Goal: Task Accomplishment & Management: Manage account settings

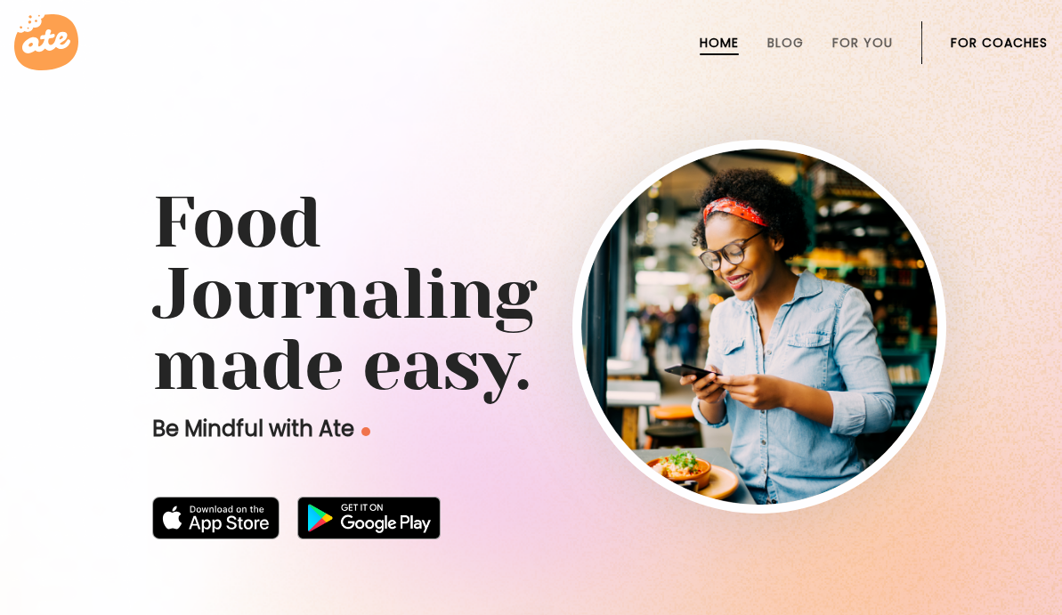
click at [981, 36] on link "For Coaches" at bounding box center [999, 43] width 97 height 14
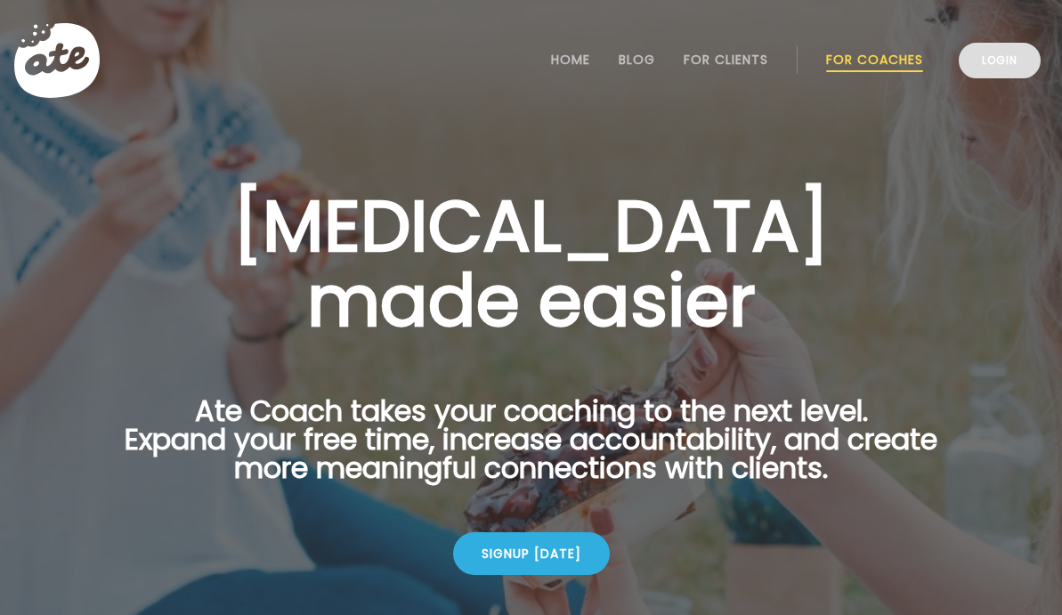
click at [976, 75] on link "Login" at bounding box center [1000, 61] width 82 height 36
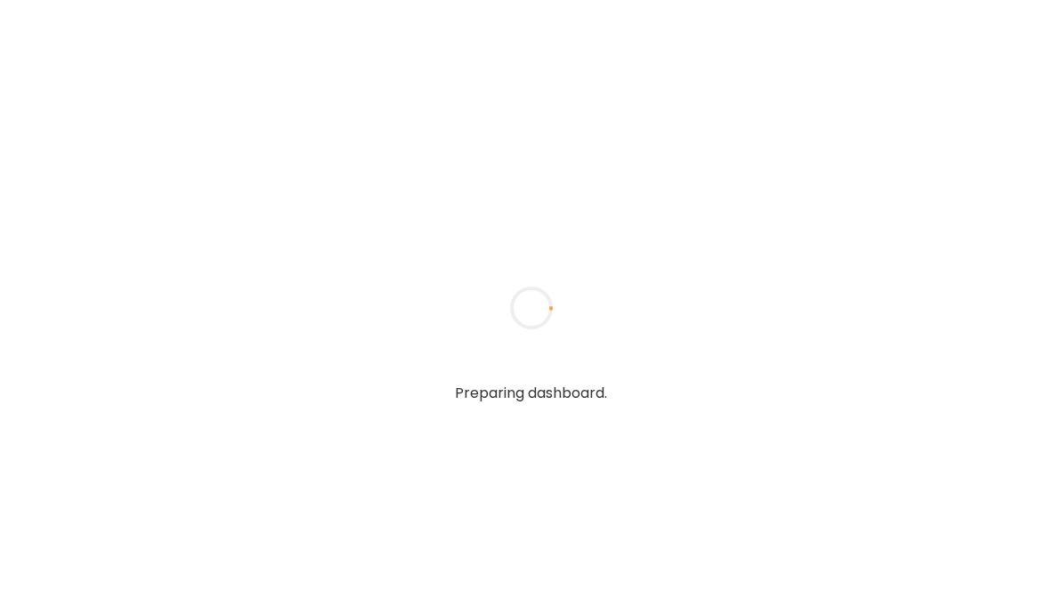
type input "*****"
type input "**********"
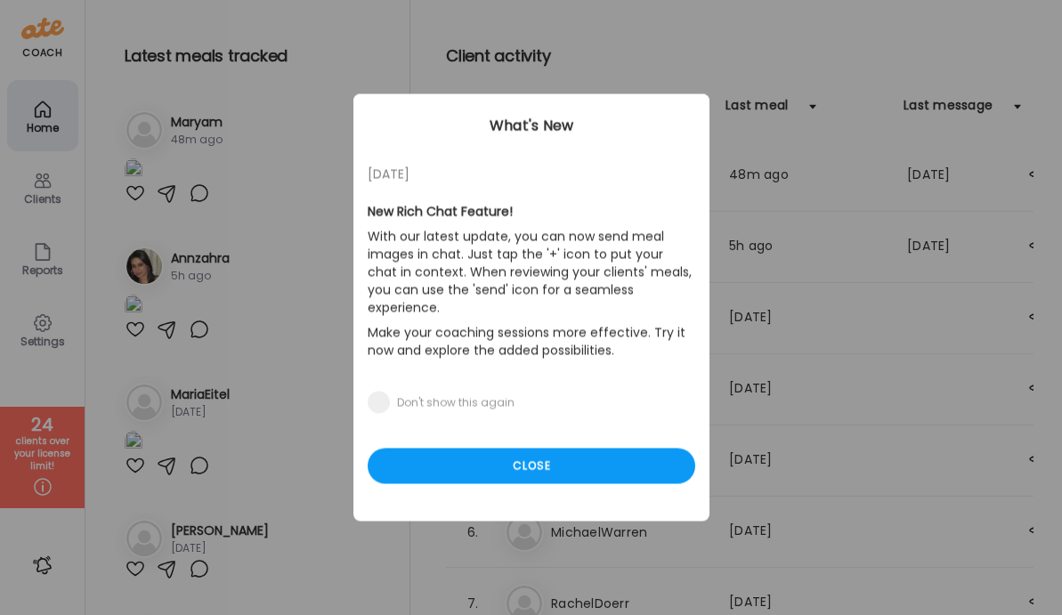
type input "**********"
click at [483, 477] on div "11/08/23 New Rich Chat Feature! With our latest update, you can now send meal i…" at bounding box center [532, 307] width 356 height 427
click at [480, 449] on div "Close" at bounding box center [532, 467] width 328 height 36
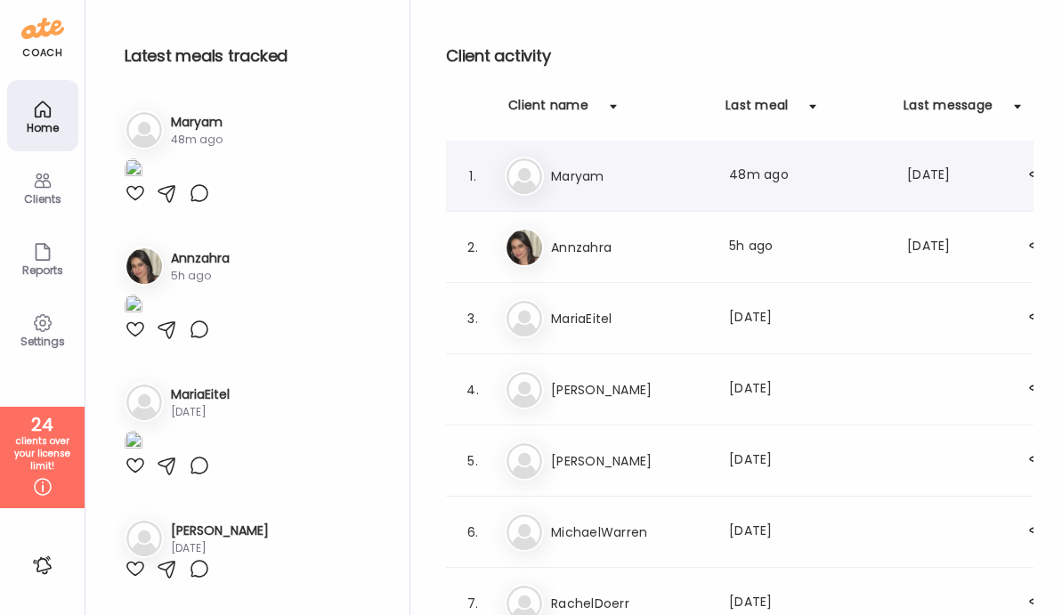
click at [555, 166] on h3 "Maryam" at bounding box center [629, 176] width 157 height 21
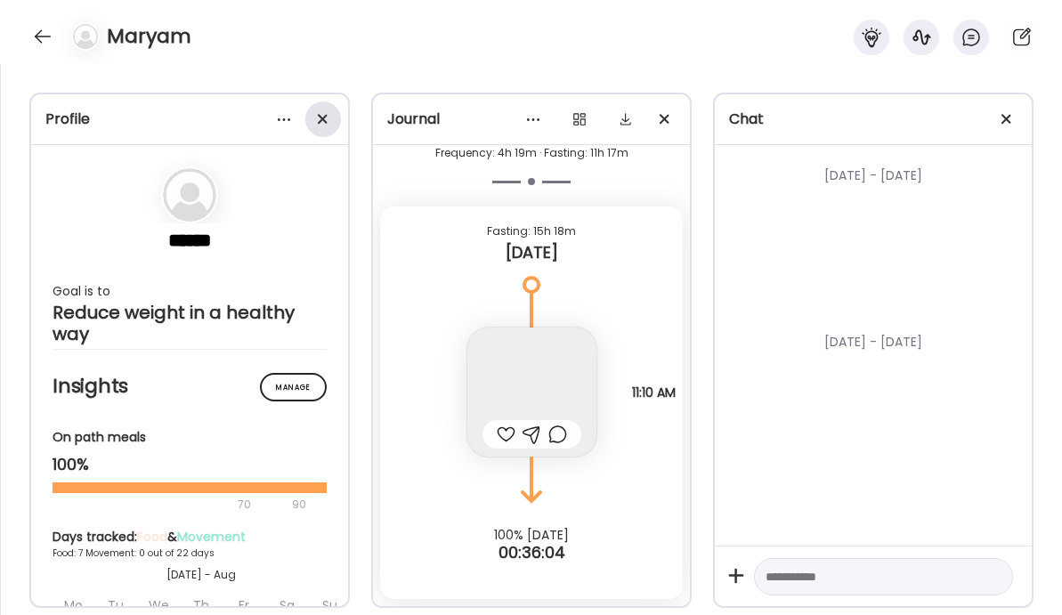
click at [324, 118] on div at bounding box center [323, 120] width 36 height 36
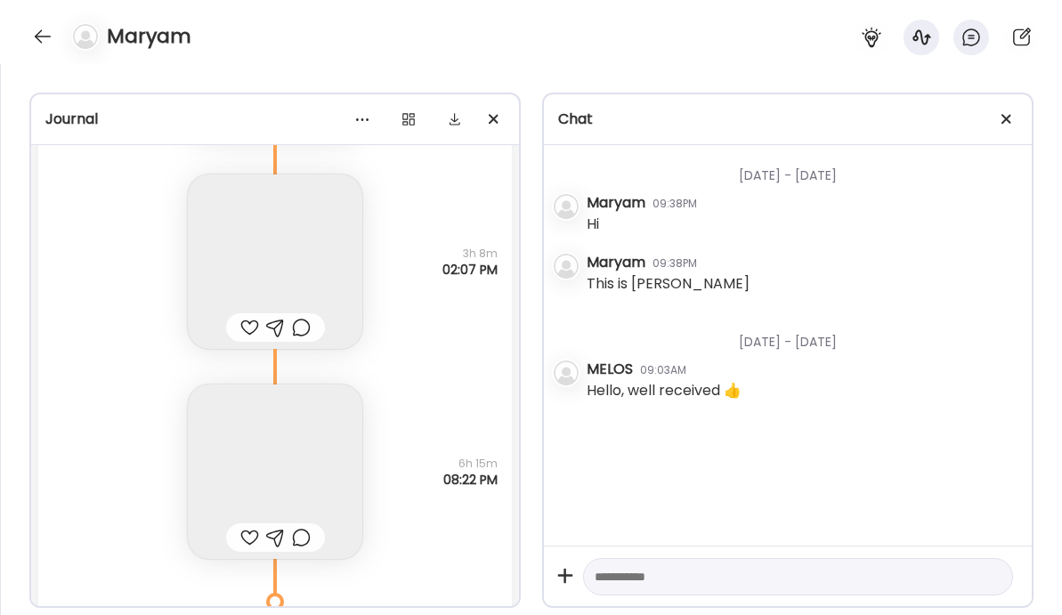
scroll to position [28817, 0]
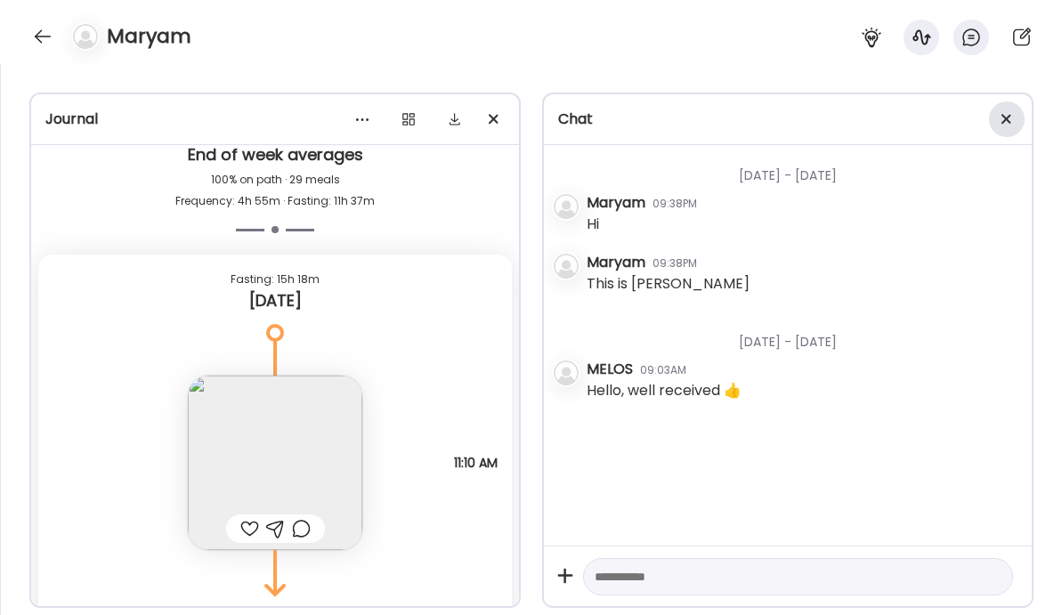
click at [1009, 119] on div at bounding box center [1007, 120] width 36 height 36
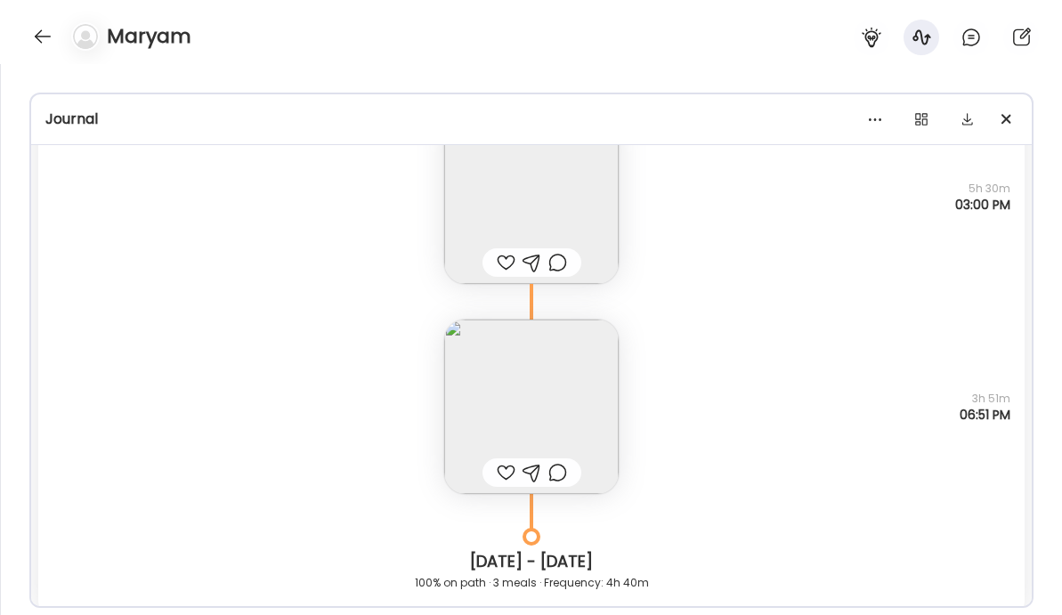
scroll to position [20656, 0]
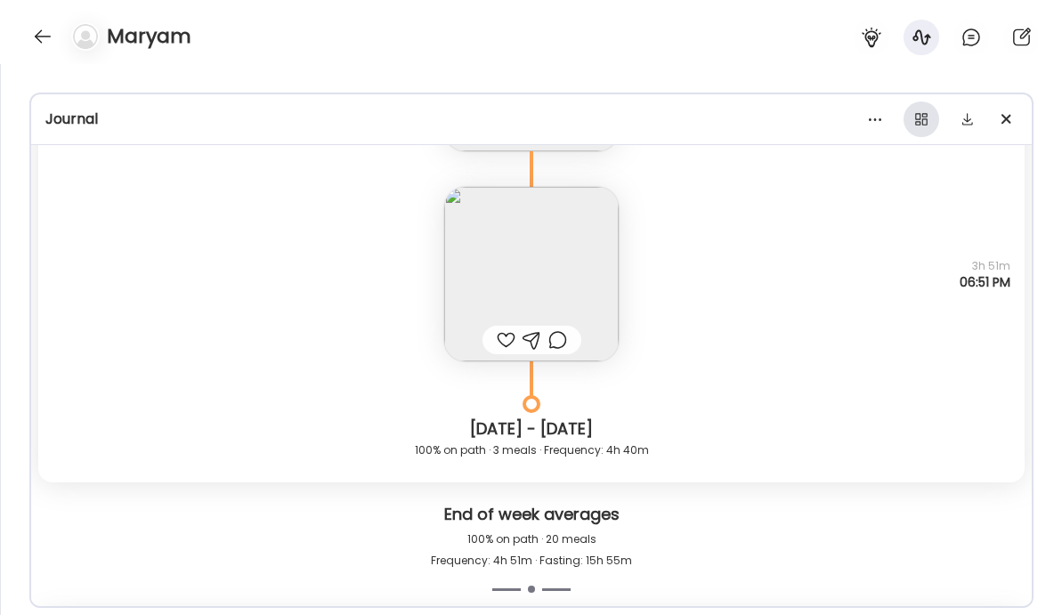
click at [934, 119] on div at bounding box center [922, 120] width 36 height 36
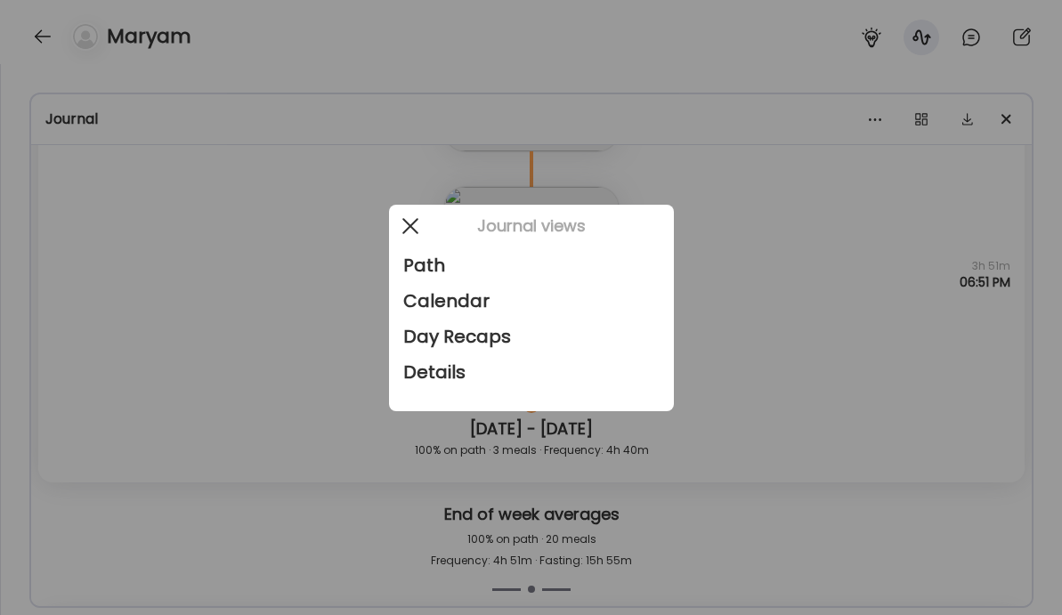
click at [411, 227] on span at bounding box center [410, 225] width 16 height 16
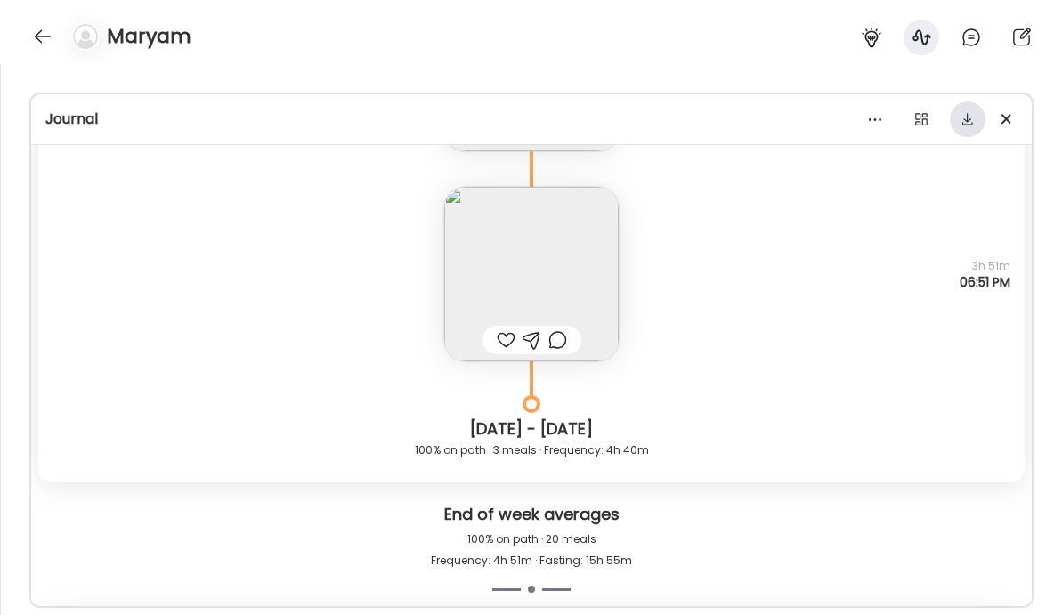
click at [961, 122] on div at bounding box center [968, 120] width 36 height 36
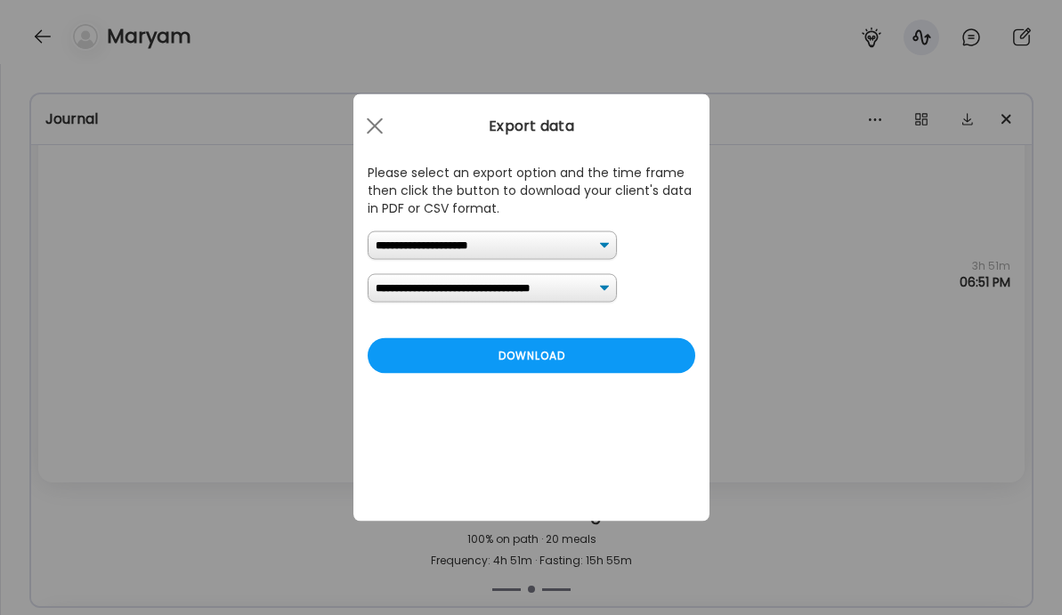
click at [473, 293] on select "**********" at bounding box center [492, 288] width 249 height 28
click at [376, 128] on span at bounding box center [374, 126] width 16 height 16
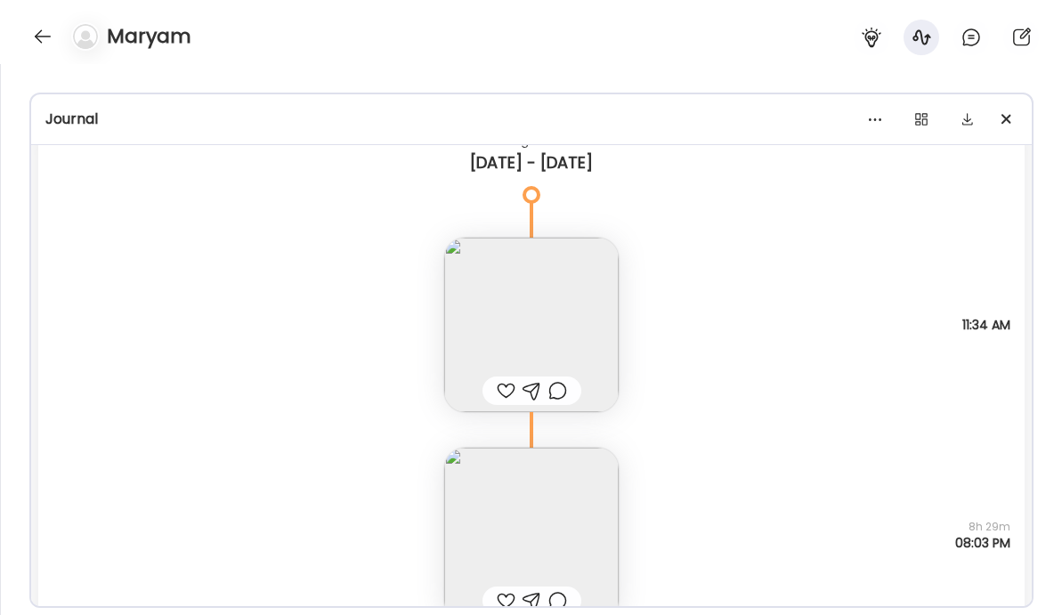
scroll to position [18700, 0]
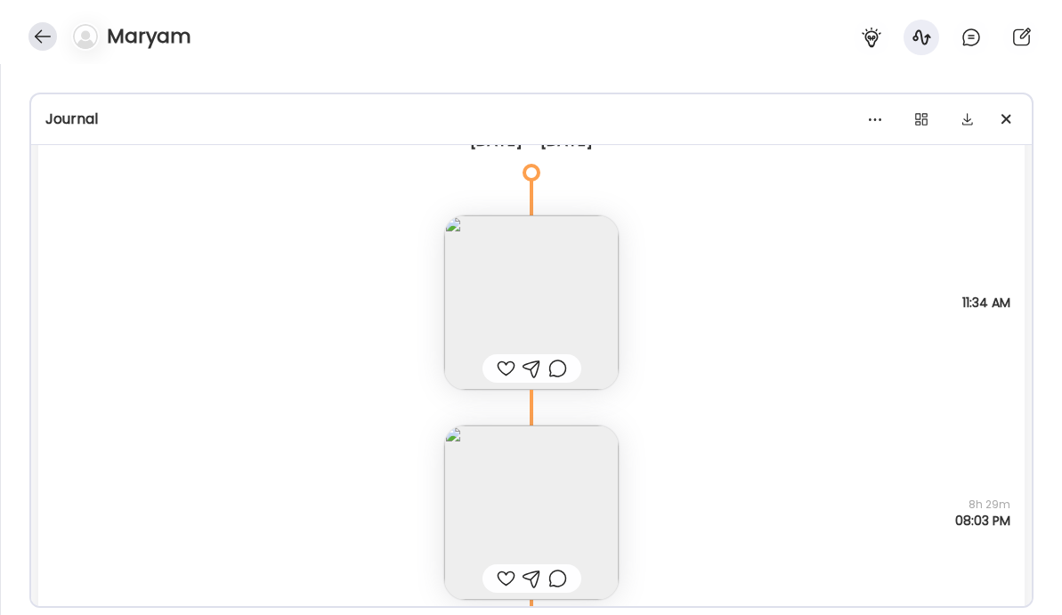
click at [43, 24] on div at bounding box center [42, 36] width 28 height 28
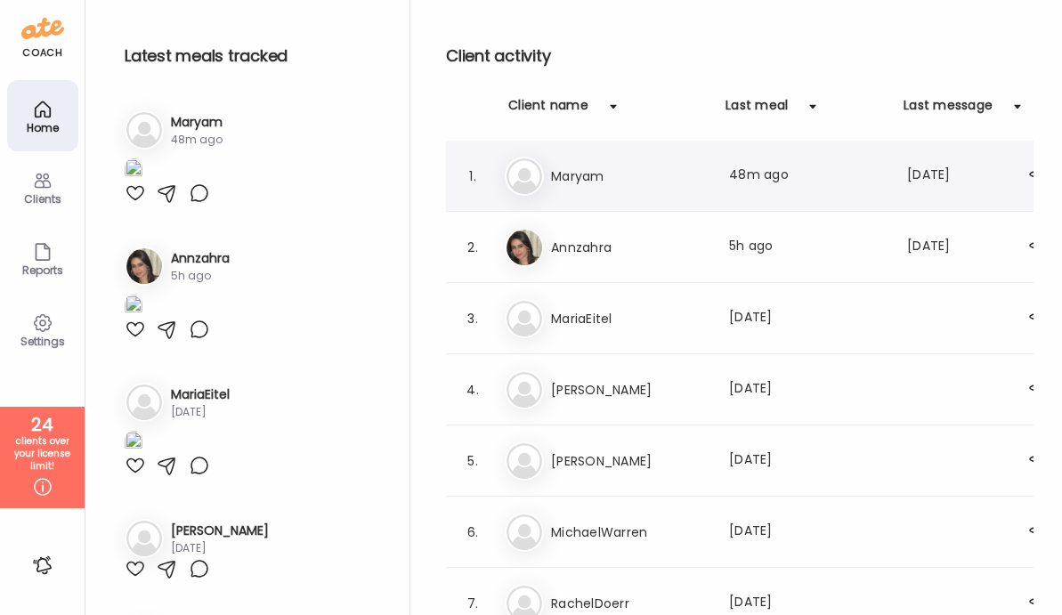
click at [573, 173] on h3 "Maryam" at bounding box center [629, 176] width 157 height 21
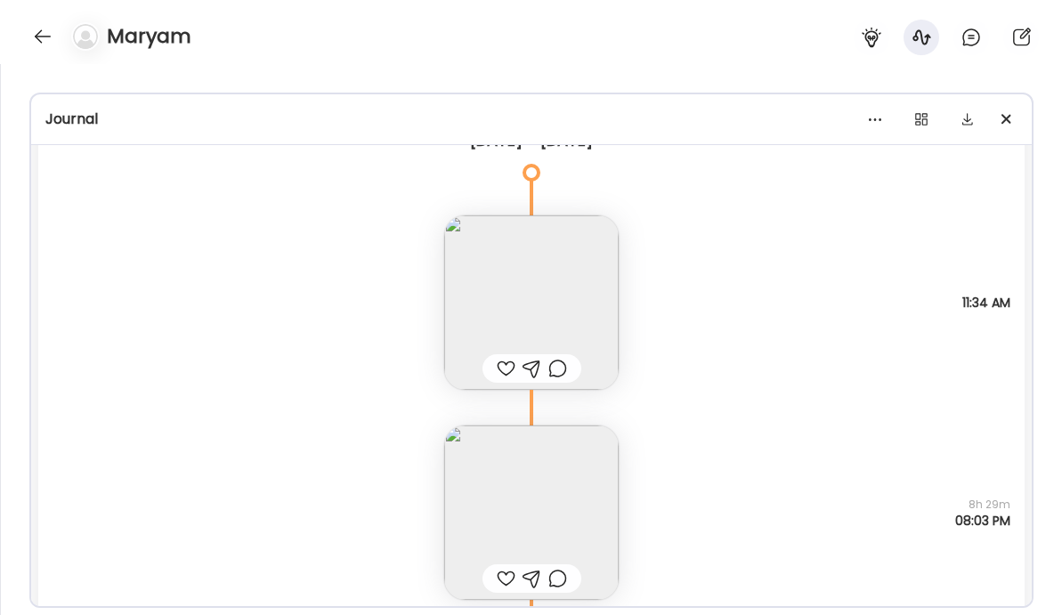
scroll to position [22114, 0]
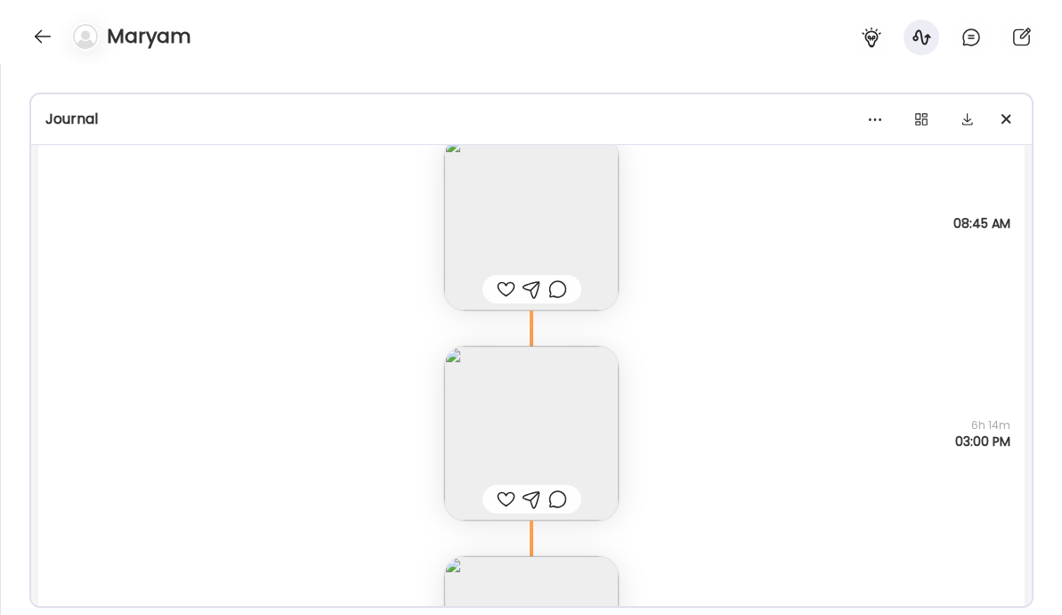
click at [61, 37] on div at bounding box center [82, 36] width 50 height 28
click at [31, 39] on div at bounding box center [42, 36] width 28 height 28
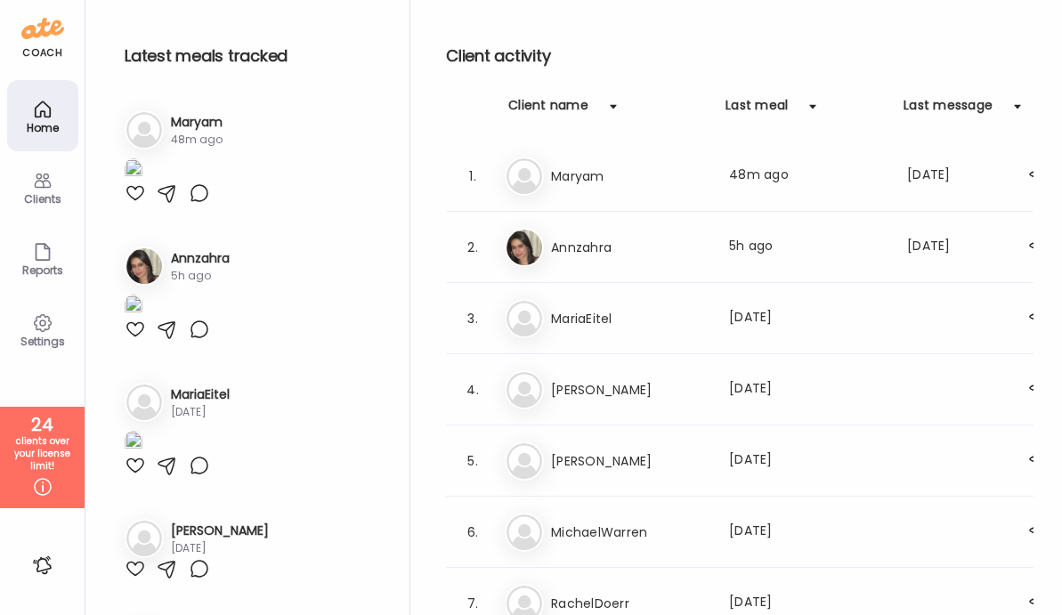
click at [421, 246] on div "Latest meals tracked 1. Ma Maryam 48m ago 2. An Annzahra 5h ago 3. Ma 2d ago" at bounding box center [574, 312] width 920 height 624
click at [547, 250] on div "An Annzahra Last meal: 5h ago Last message: 2238d ago Thank you :)! Striving an…" at bounding box center [756, 247] width 502 height 39
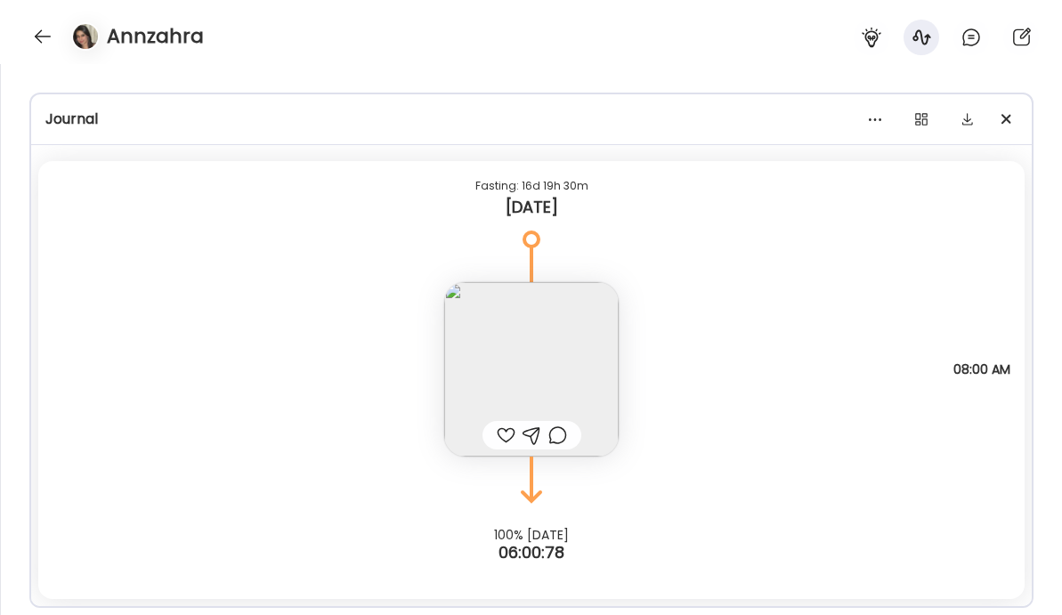
scroll to position [18769, 0]
click at [44, 42] on div at bounding box center [42, 36] width 28 height 28
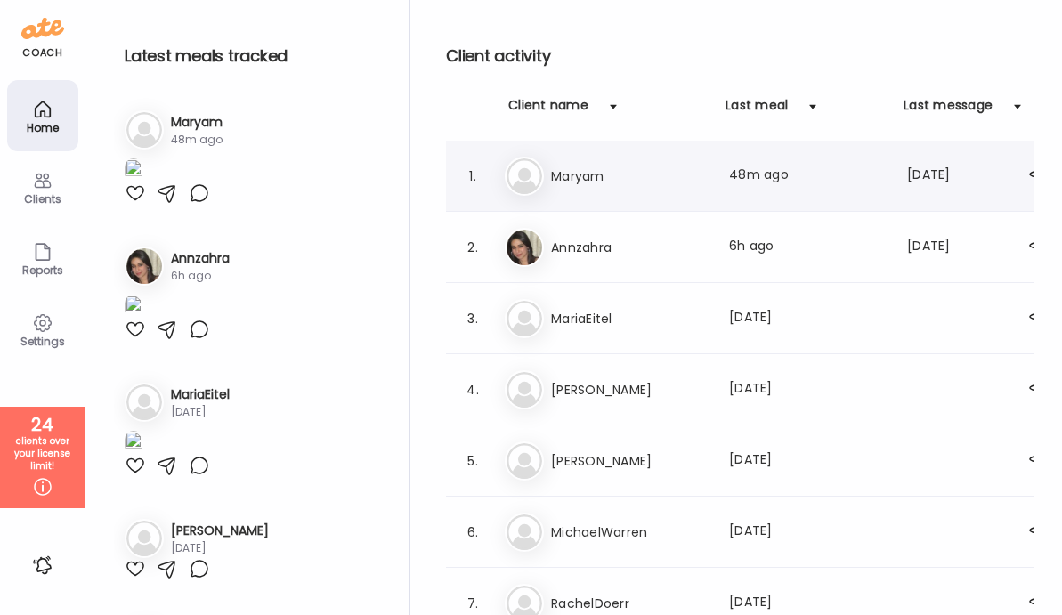
click at [587, 196] on div "1. Ma Maryam Last meal: 48m ago Last message: 342d ago You: Hello, well receive…" at bounding box center [753, 176] width 615 height 71
click at [574, 149] on div "1. Ma Maryam Last meal: 48m ago Last message: 342d ago You: Hello, well receive…" at bounding box center [753, 176] width 615 height 71
click at [582, 183] on h3 "Maryam" at bounding box center [629, 176] width 157 height 21
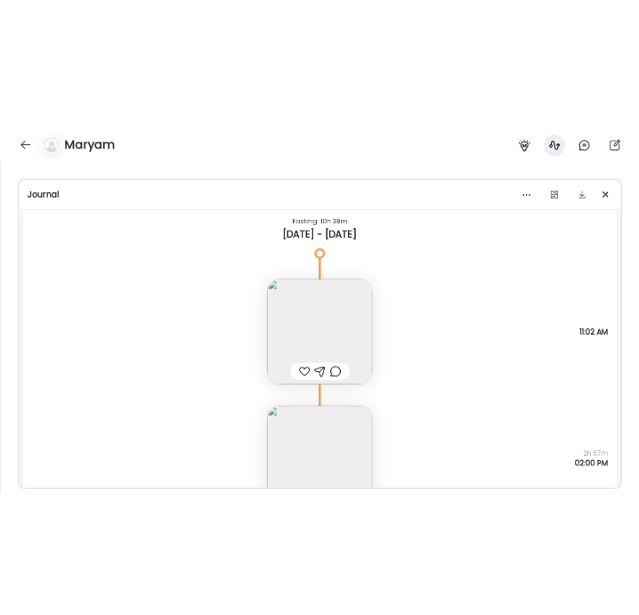
scroll to position [25409, 0]
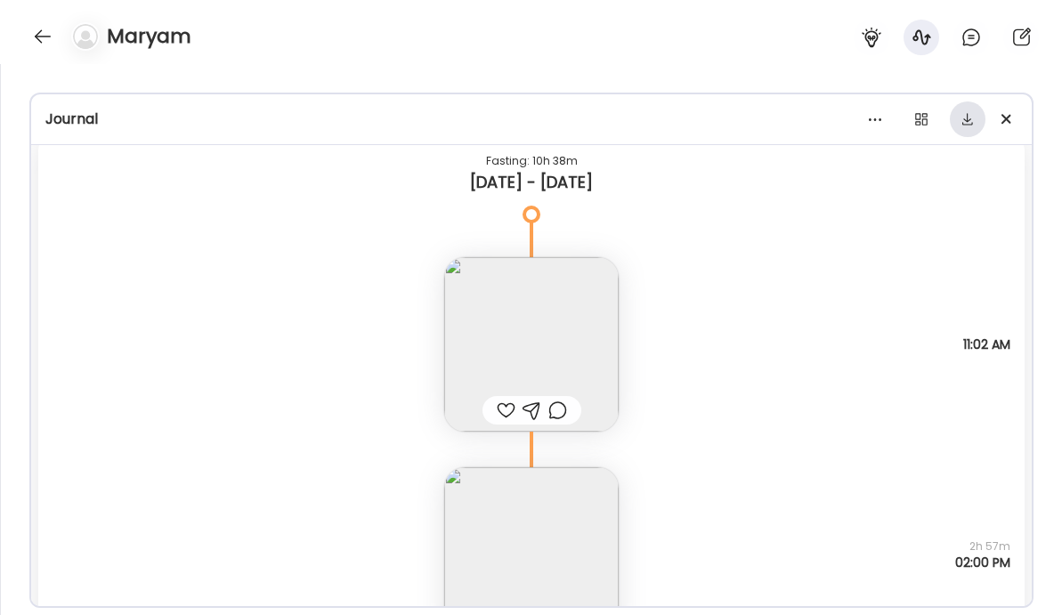
click at [965, 126] on div at bounding box center [968, 120] width 36 height 36
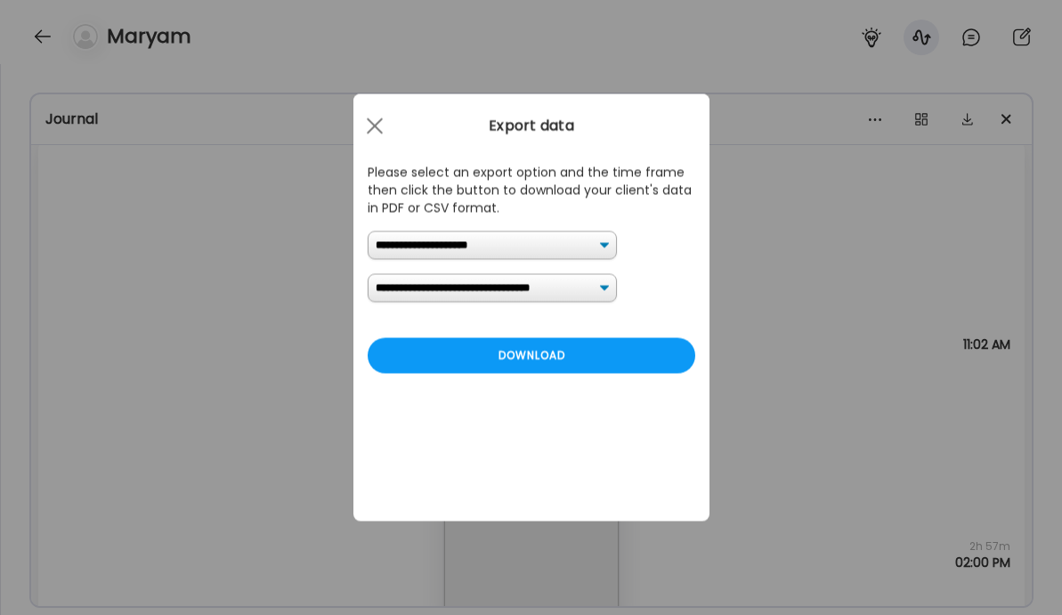
click at [399, 246] on select "**********" at bounding box center [492, 246] width 249 height 28
click at [430, 281] on select "**********" at bounding box center [492, 288] width 249 height 28
select select "*"
click at [425, 357] on div "Download" at bounding box center [532, 356] width 328 height 36
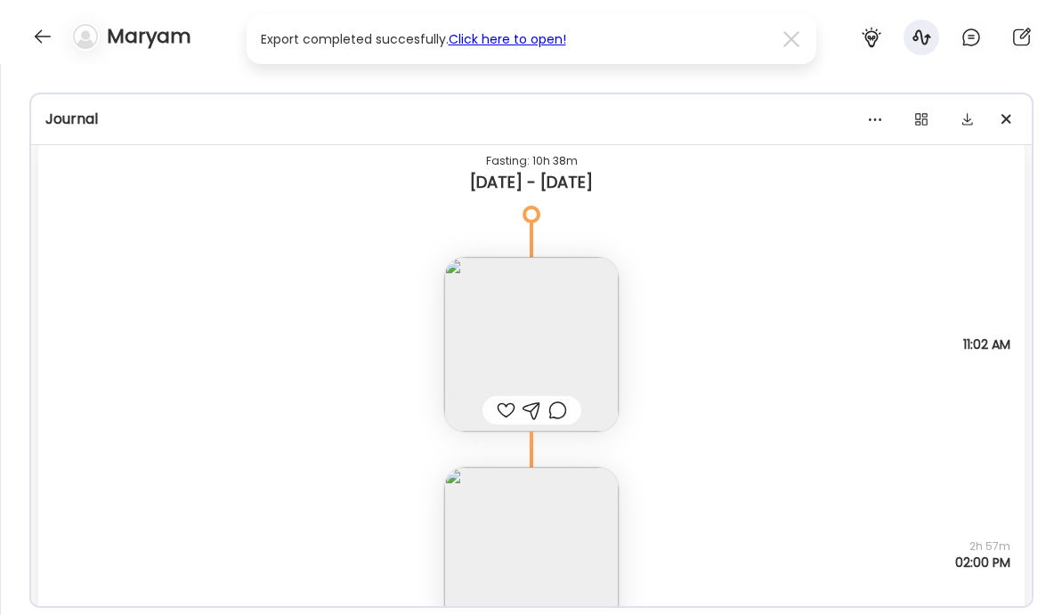
click at [492, 41] on link "Click here to open!" at bounding box center [508, 39] width 118 height 18
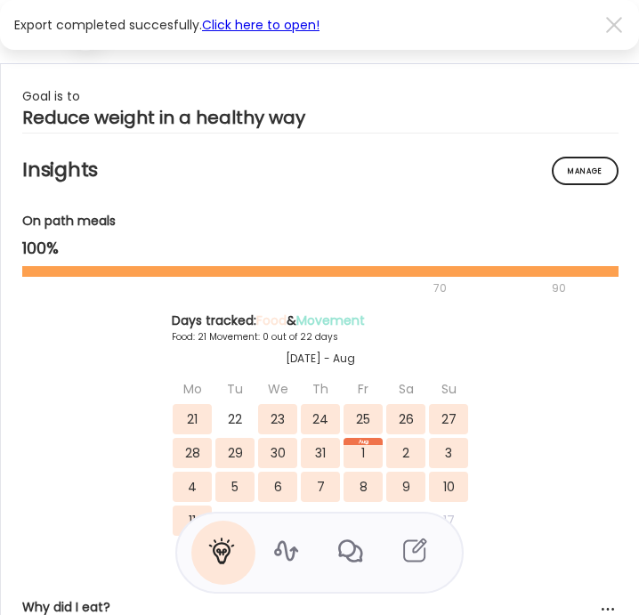
scroll to position [0, 0]
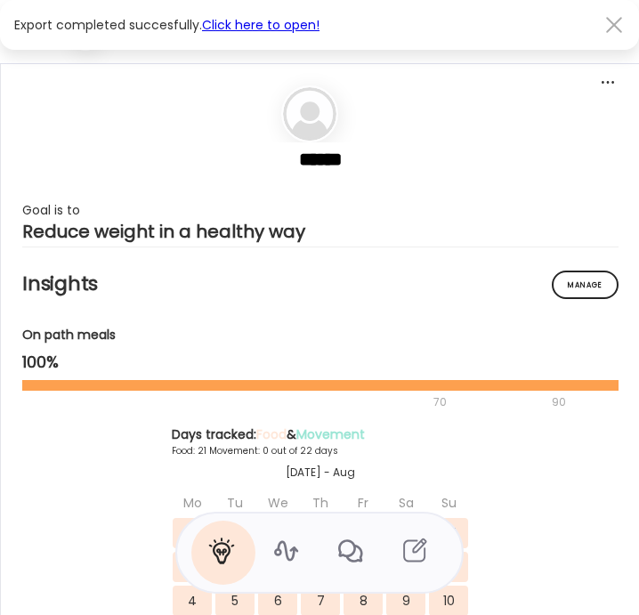
click at [615, 31] on div at bounding box center [615, 25] width 36 height 36
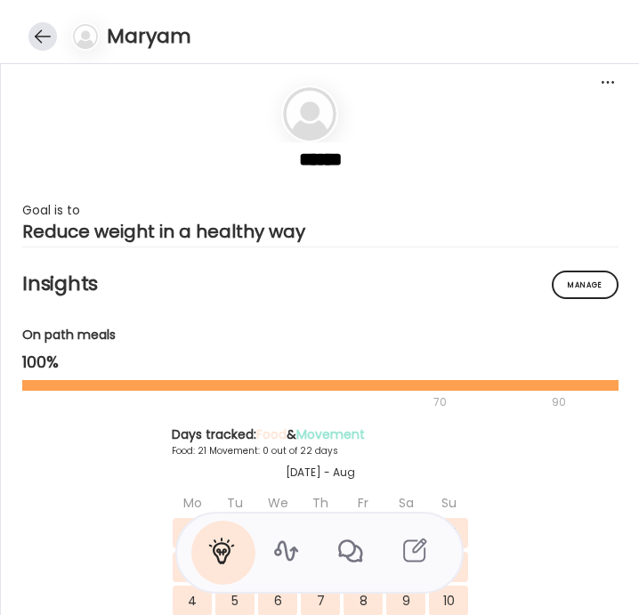
click at [37, 33] on div at bounding box center [42, 36] width 28 height 28
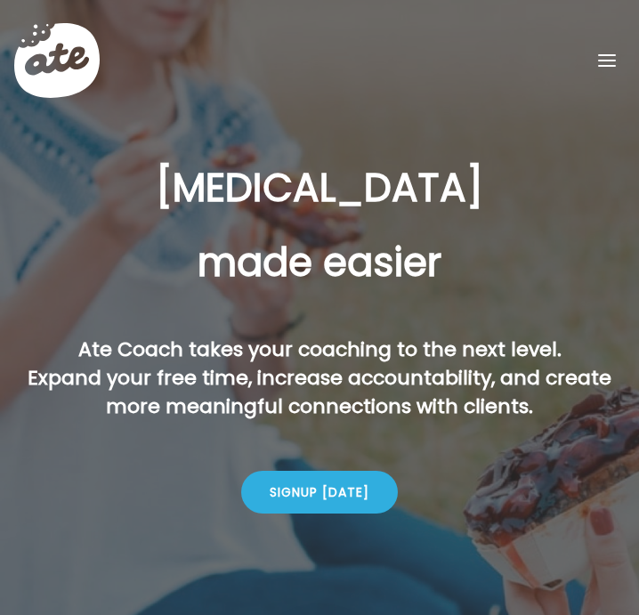
click at [604, 61] on span at bounding box center [607, 61] width 18 height 2
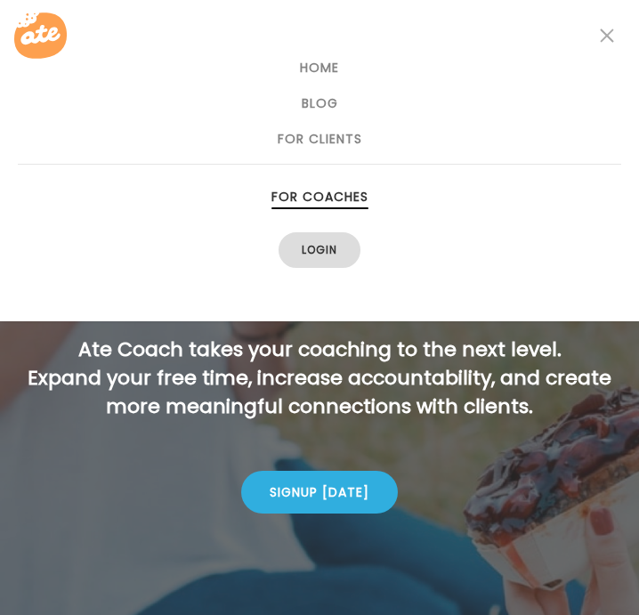
click at [310, 245] on link "Login" at bounding box center [320, 250] width 82 height 36
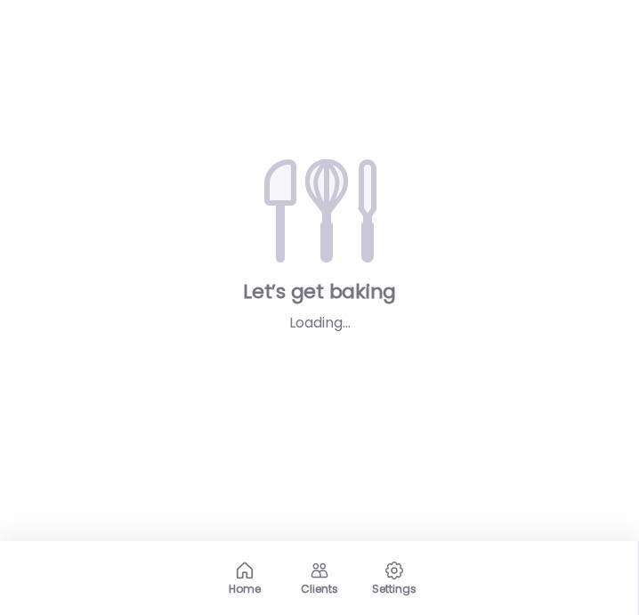
type input "*****"
type input "**********"
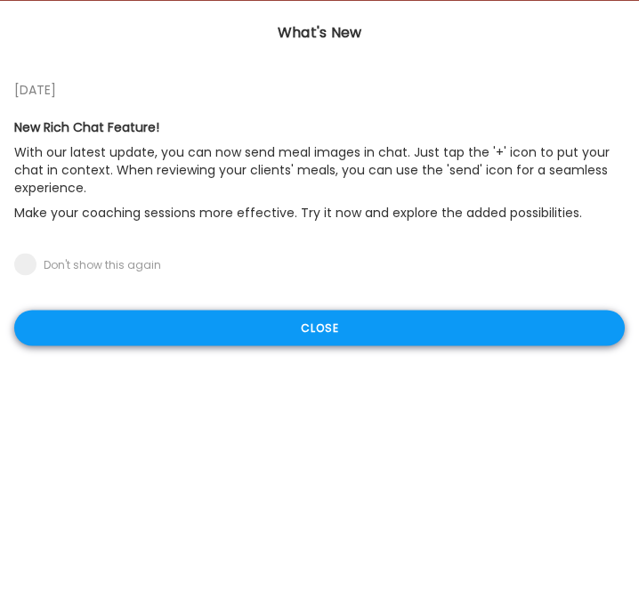
type input "**********"
click at [232, 343] on div "Close" at bounding box center [319, 328] width 611 height 36
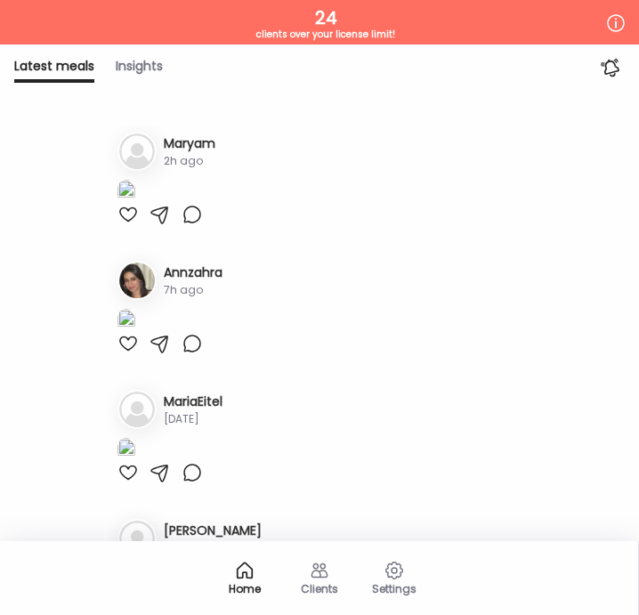
scroll to position [5, 0]
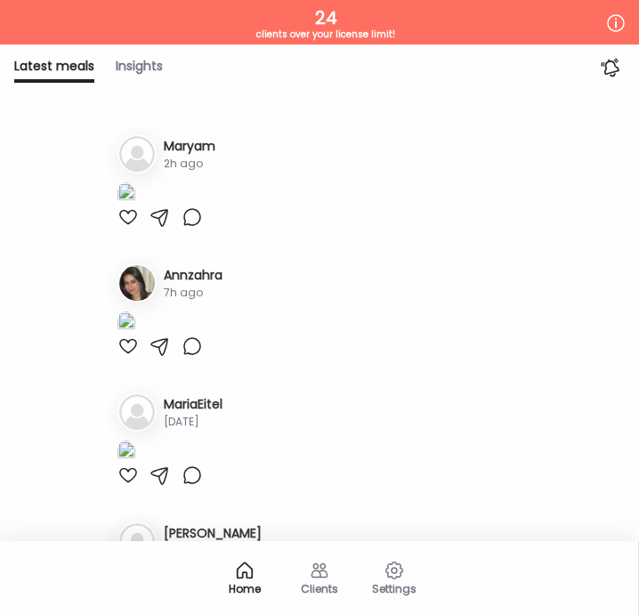
click at [206, 167] on div "2h ago" at bounding box center [190, 164] width 52 height 16
click at [108, 151] on div "1. Ma Maryam 2h ago" at bounding box center [320, 181] width 427 height 122
click at [193, 148] on h3 "Maryam" at bounding box center [190, 146] width 52 height 19
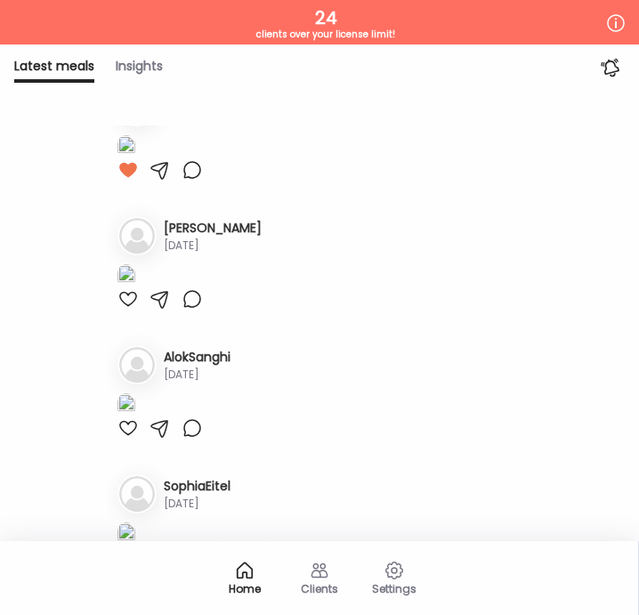
scroll to position [266, 0]
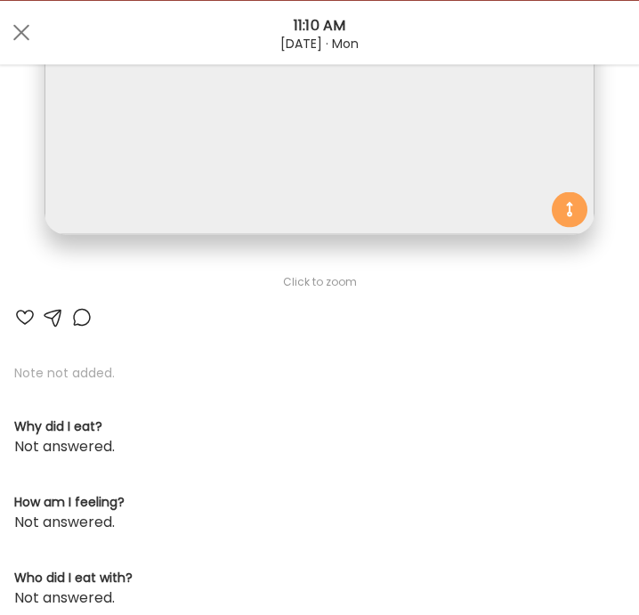
scroll to position [725, 0]
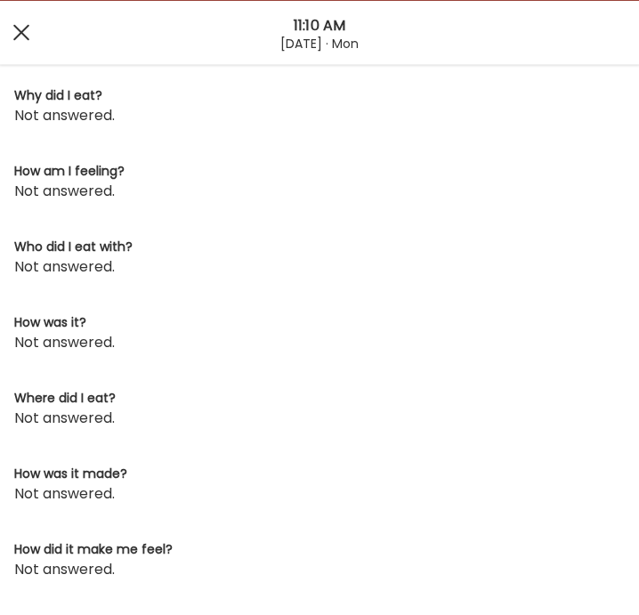
click at [22, 28] on span at bounding box center [21, 32] width 16 height 16
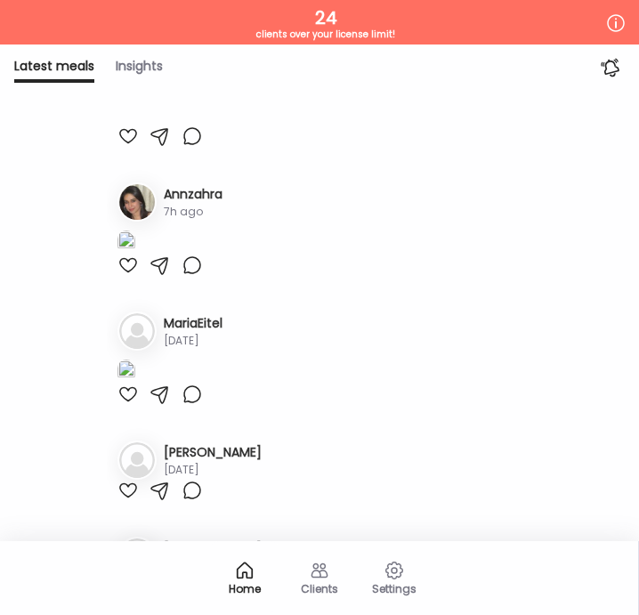
scroll to position [0, 0]
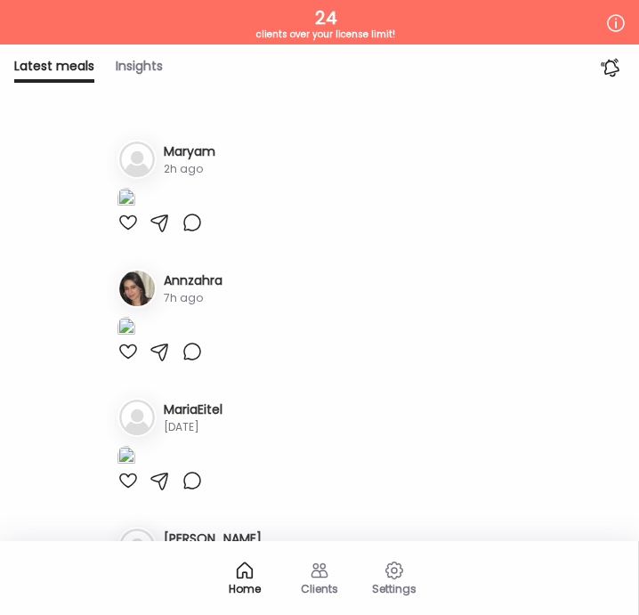
click at [180, 169] on div "2h ago" at bounding box center [190, 169] width 52 height 16
click at [316, 575] on icon at bounding box center [319, 570] width 21 height 21
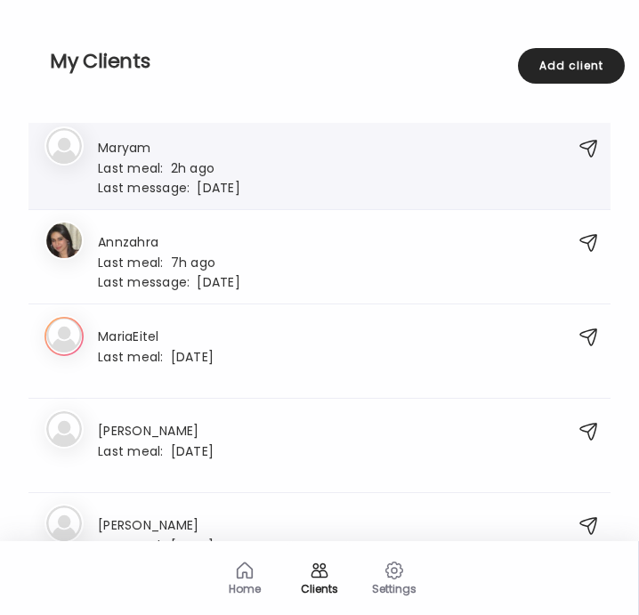
click at [63, 143] on icon at bounding box center [64, 147] width 39 height 39
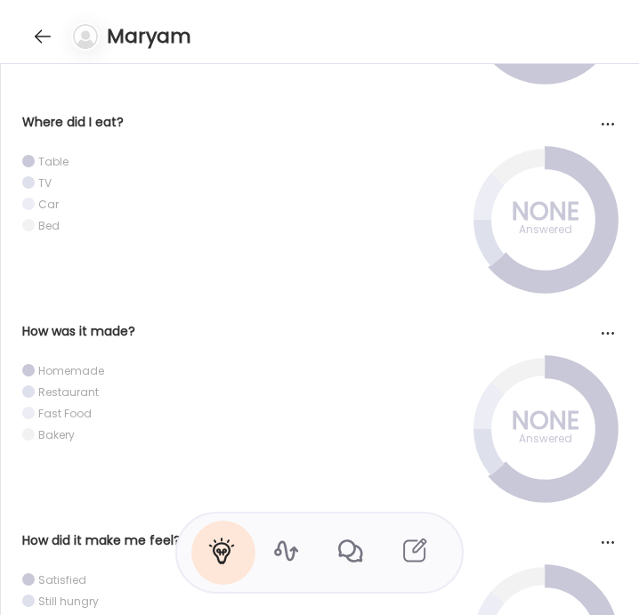
scroll to position [1798, 0]
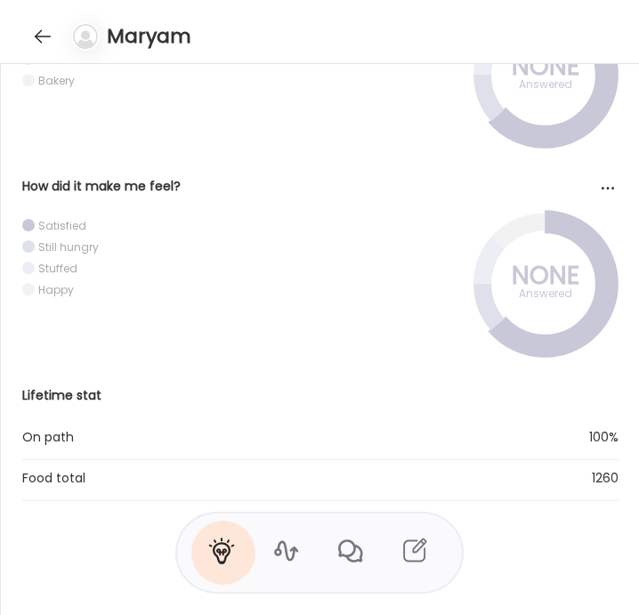
click at [281, 549] on icon at bounding box center [286, 551] width 28 height 28
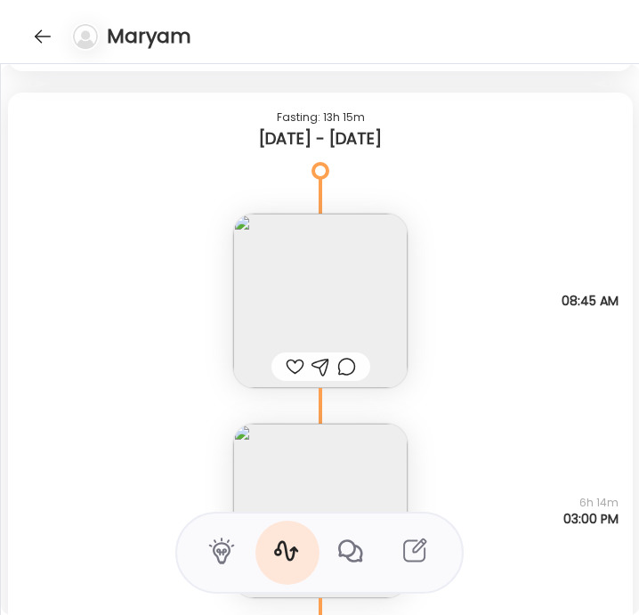
scroll to position [21998, 0]
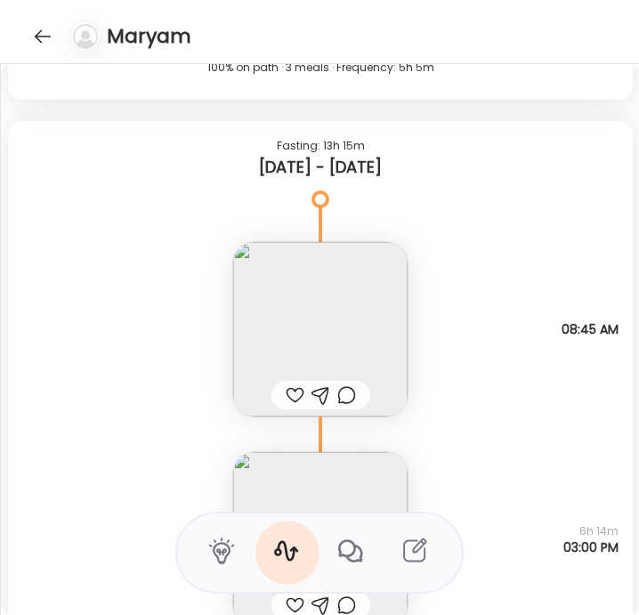
click at [277, 346] on img at bounding box center [320, 329] width 175 height 175
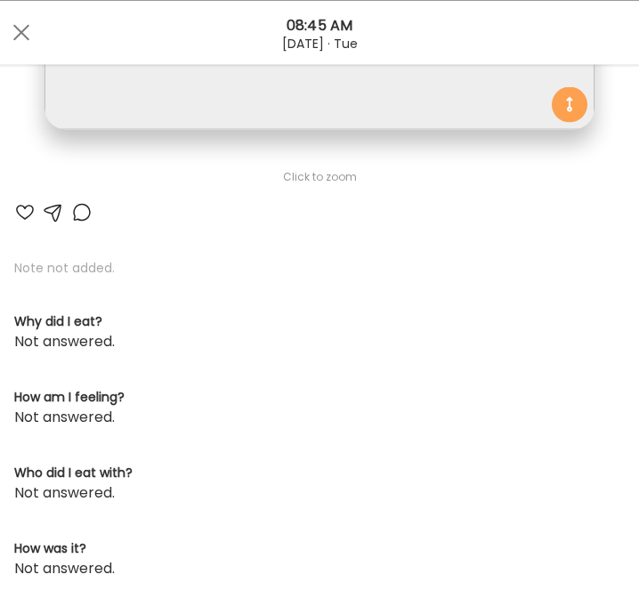
scroll to position [725, 0]
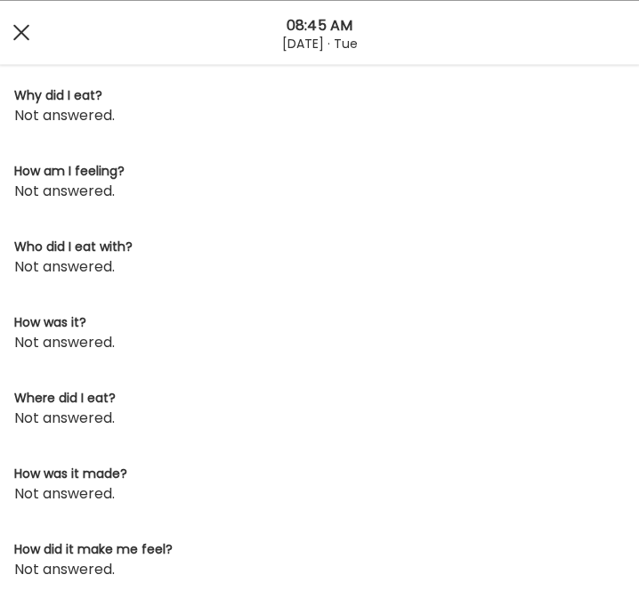
click at [17, 29] on span at bounding box center [21, 32] width 16 height 16
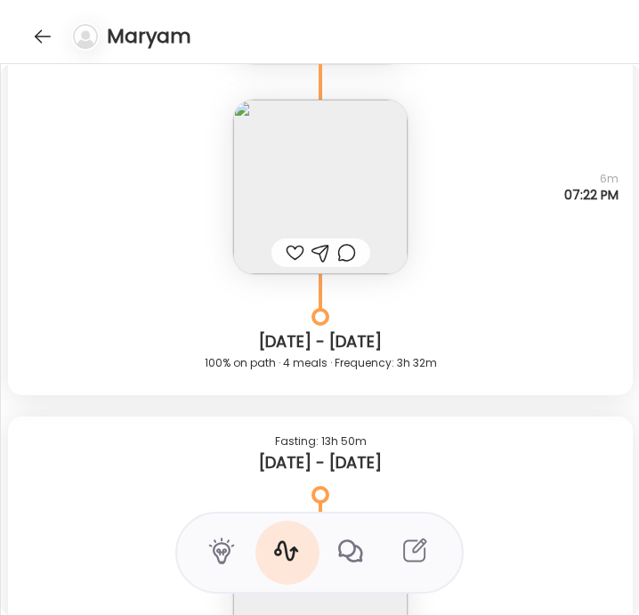
scroll to position [22772, 0]
click at [318, 159] on img at bounding box center [320, 186] width 175 height 175
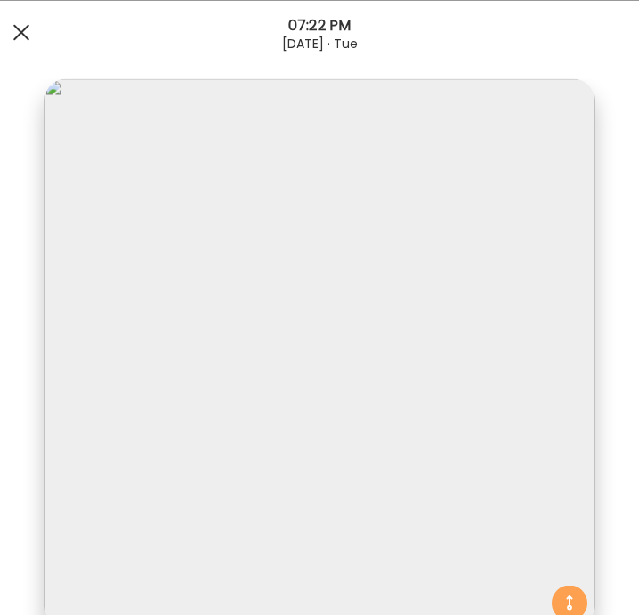
click at [20, 28] on div at bounding box center [22, 32] width 36 height 36
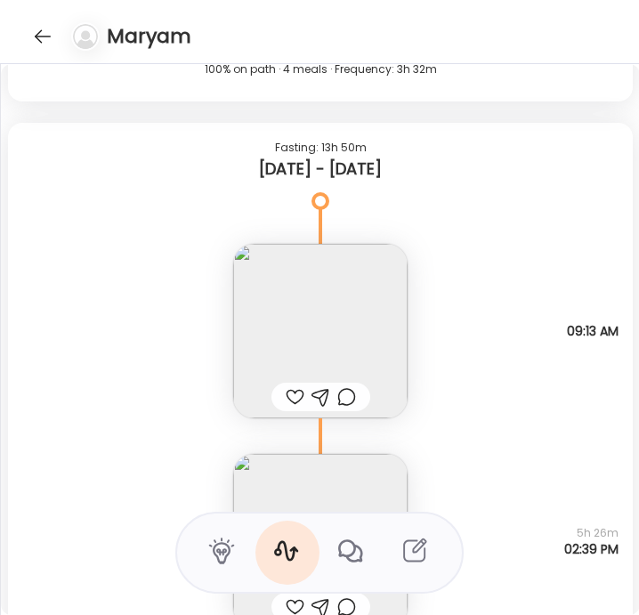
scroll to position [23153, 0]
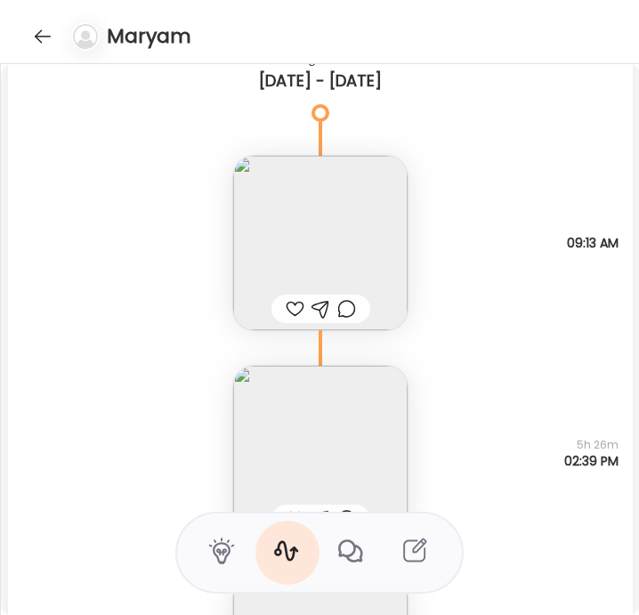
click at [286, 254] on img at bounding box center [320, 243] width 175 height 175
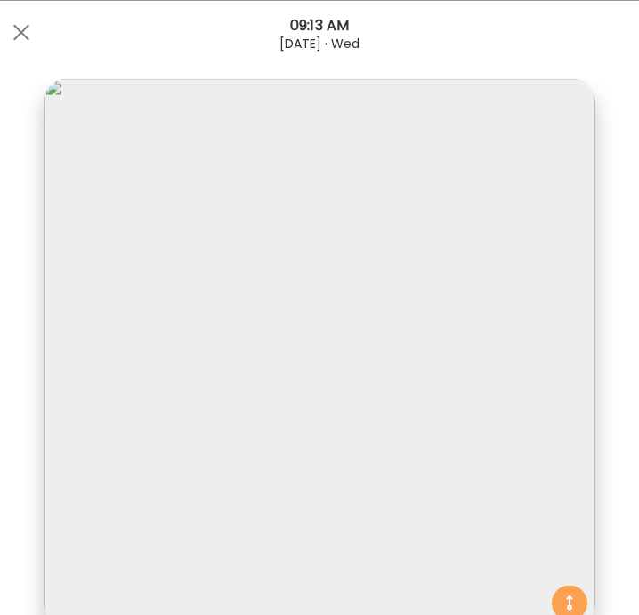
scroll to position [725, 0]
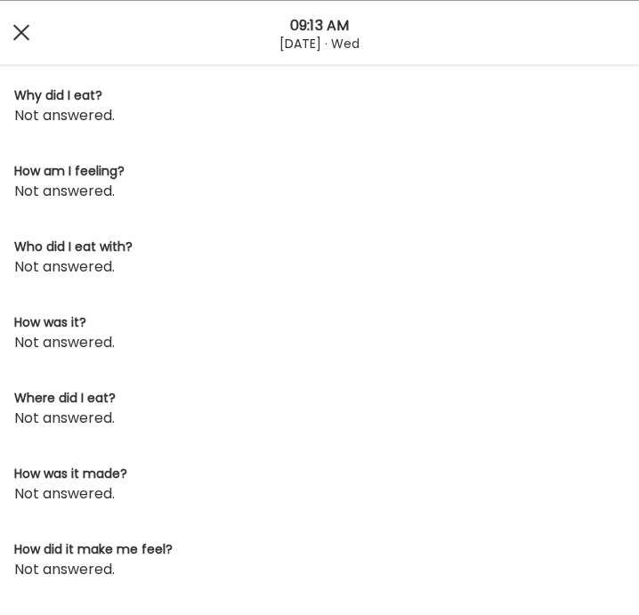
click at [26, 37] on span at bounding box center [21, 32] width 16 height 16
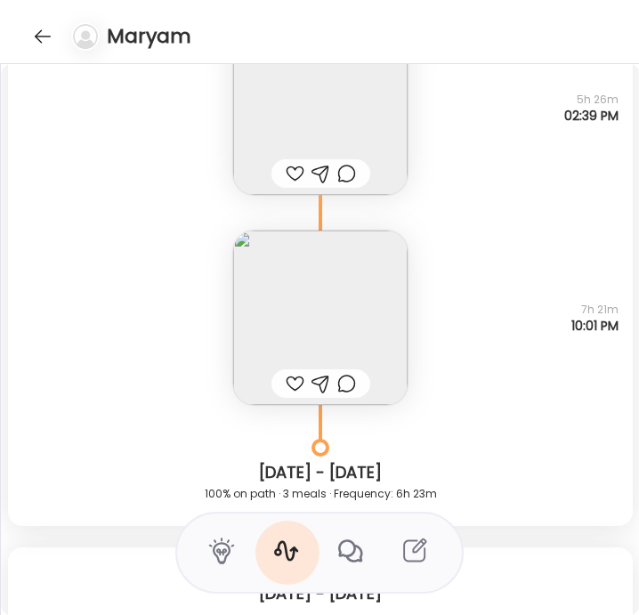
scroll to position [23498, 0]
click at [285, 106] on img at bounding box center [320, 108] width 175 height 175
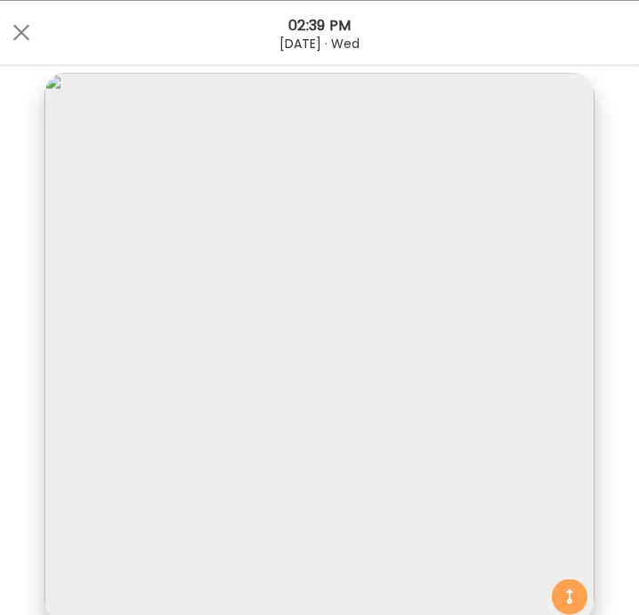
scroll to position [725, 0]
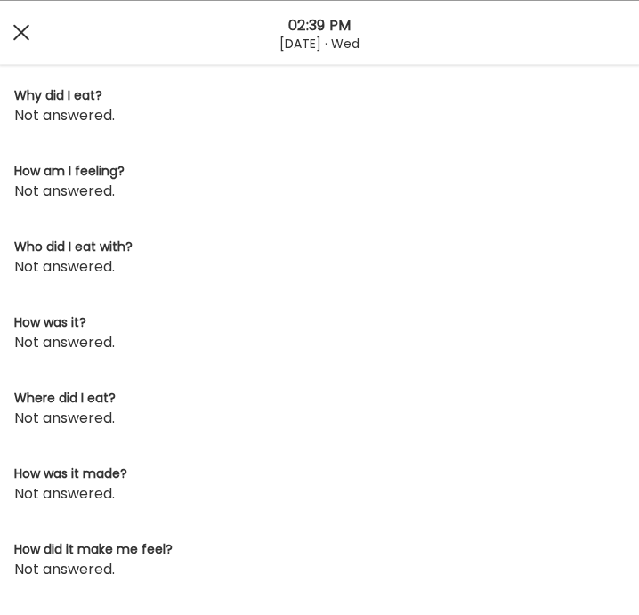
click at [10, 29] on div at bounding box center [22, 32] width 36 height 36
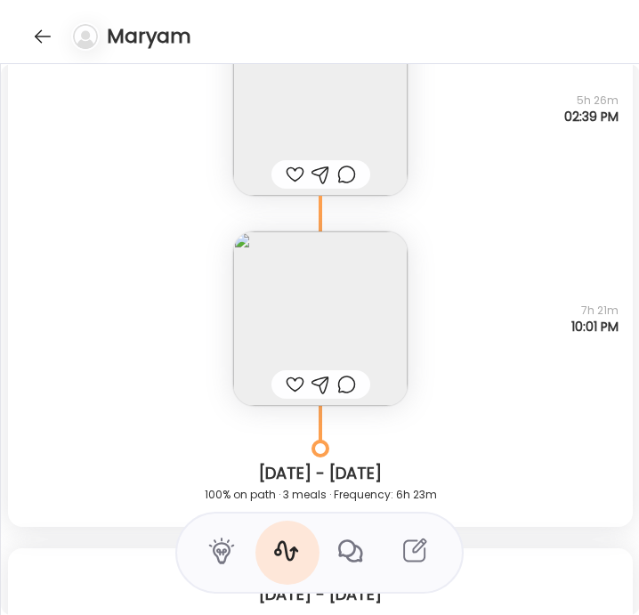
scroll to position [23810, 0]
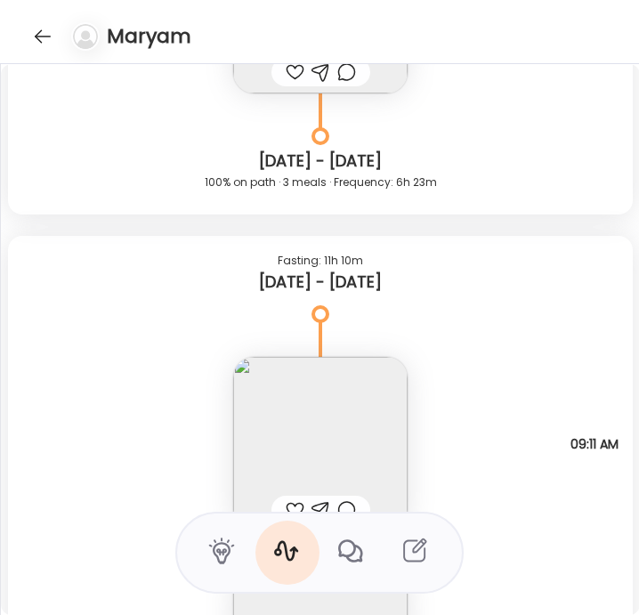
click at [301, 396] on img at bounding box center [320, 444] width 175 height 175
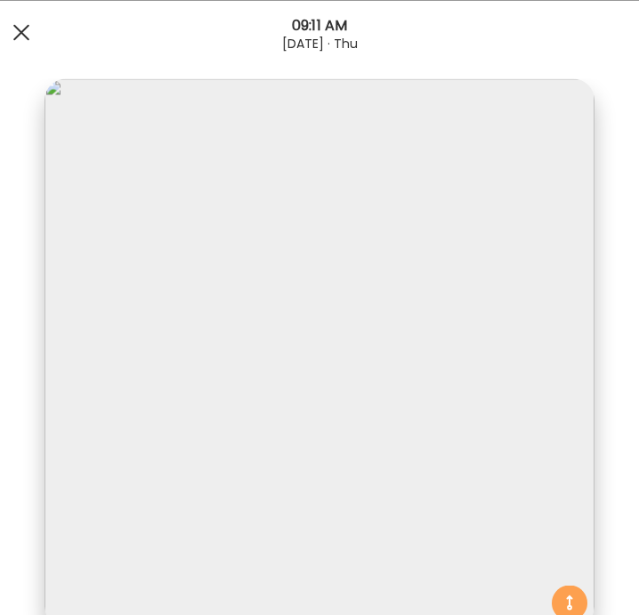
click at [19, 36] on div at bounding box center [22, 32] width 36 height 36
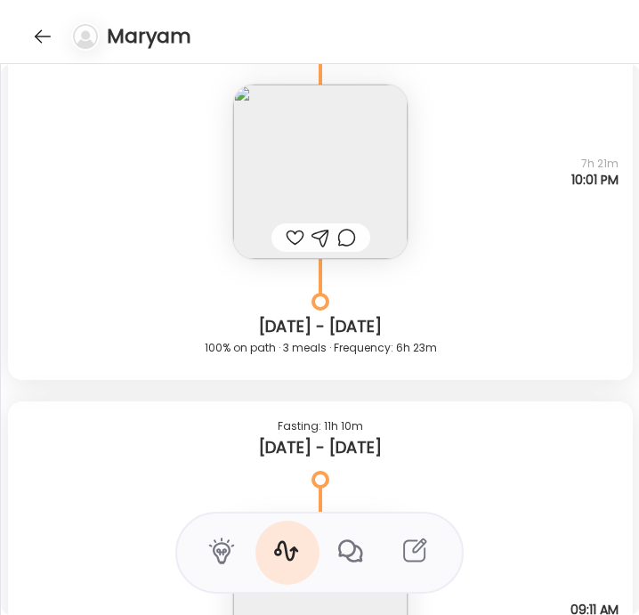
click at [268, 116] on img at bounding box center [320, 172] width 175 height 175
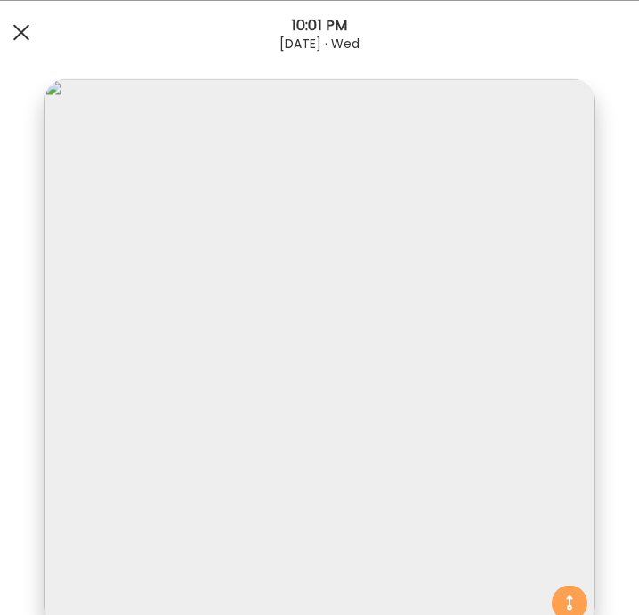
click at [7, 22] on div at bounding box center [22, 32] width 36 height 36
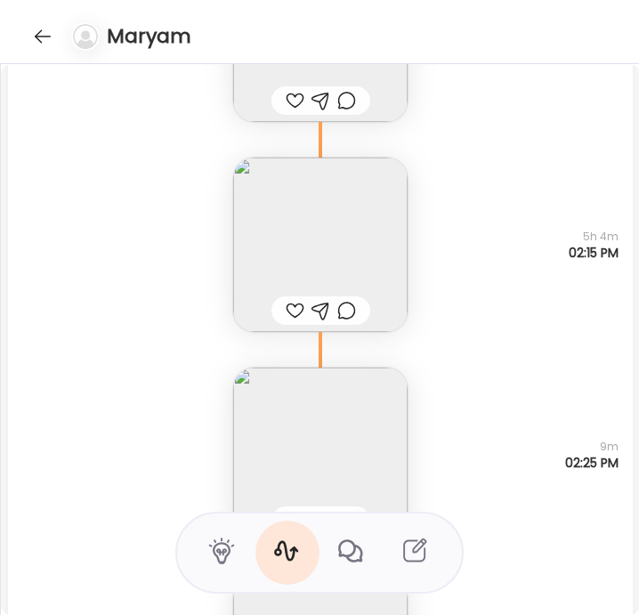
scroll to position [24221, 0]
click at [292, 228] on img at bounding box center [320, 244] width 175 height 175
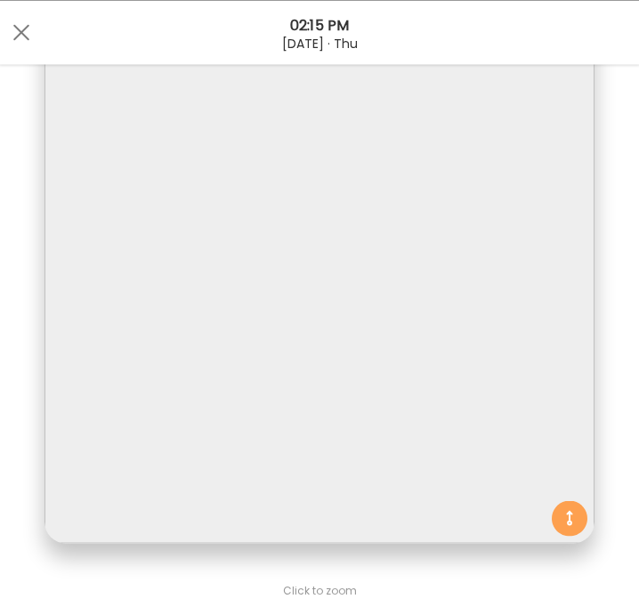
scroll to position [85, 0]
click at [22, 21] on div at bounding box center [22, 32] width 36 height 36
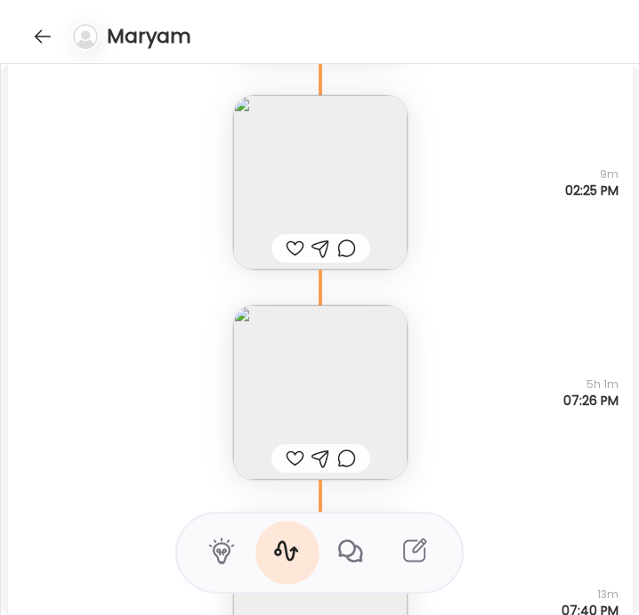
scroll to position [24501, 0]
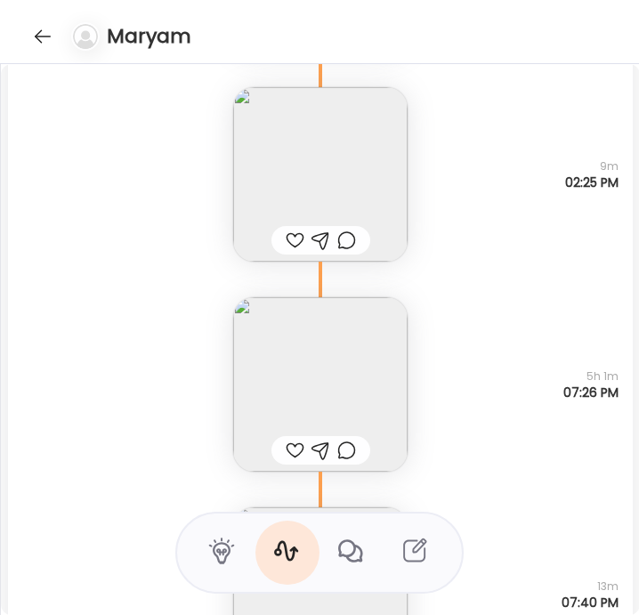
click at [318, 411] on img at bounding box center [320, 384] width 175 height 175
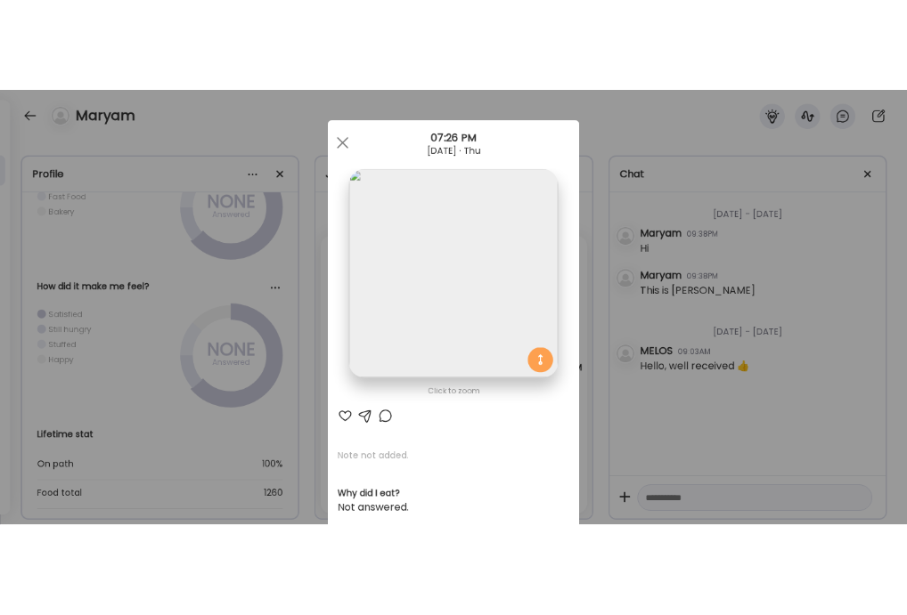
scroll to position [0, 0]
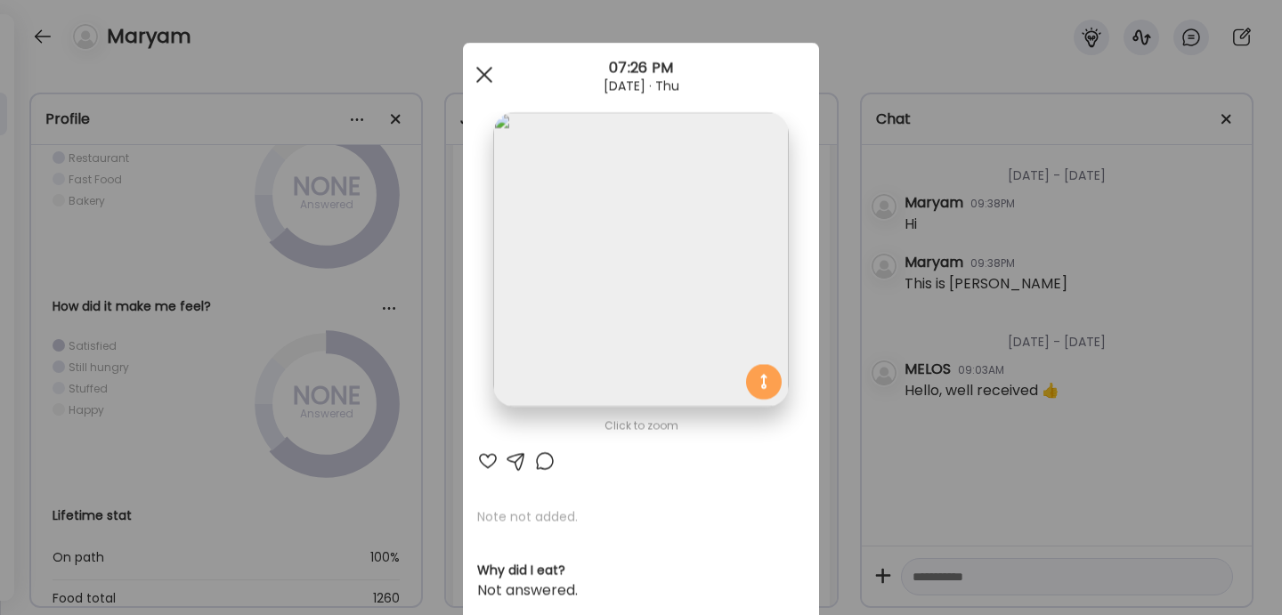
click at [471, 79] on div at bounding box center [485, 75] width 36 height 36
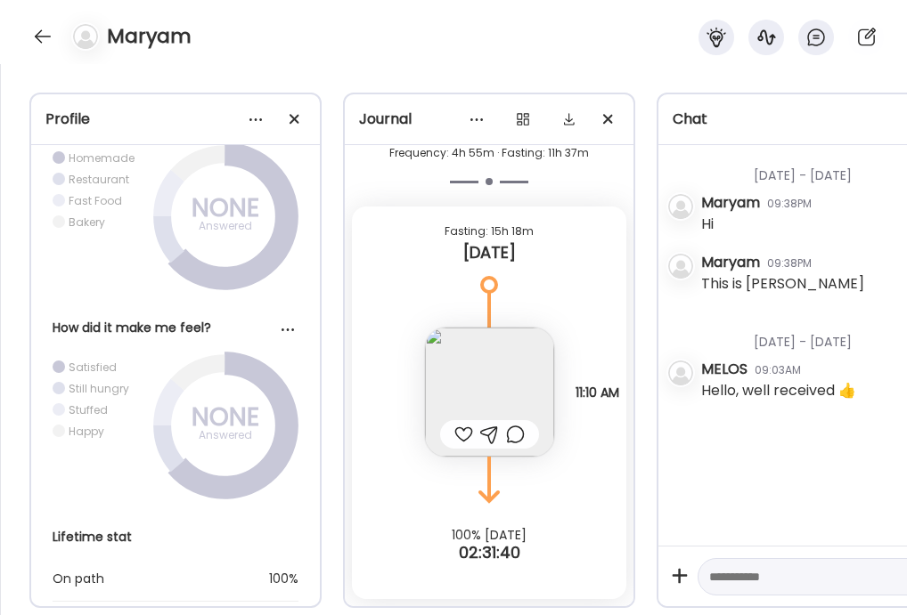
scroll to position [1773, 0]
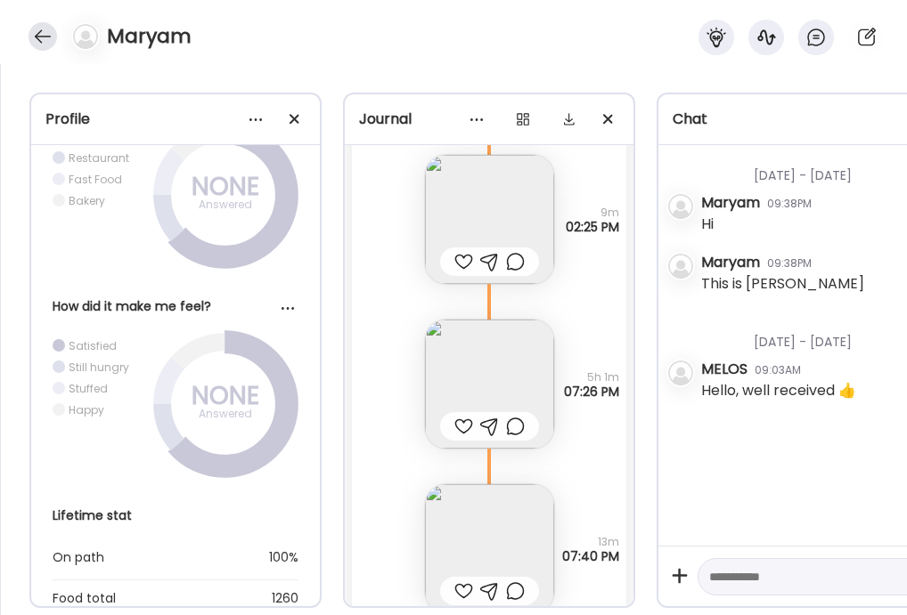
click at [42, 41] on div at bounding box center [42, 36] width 28 height 28
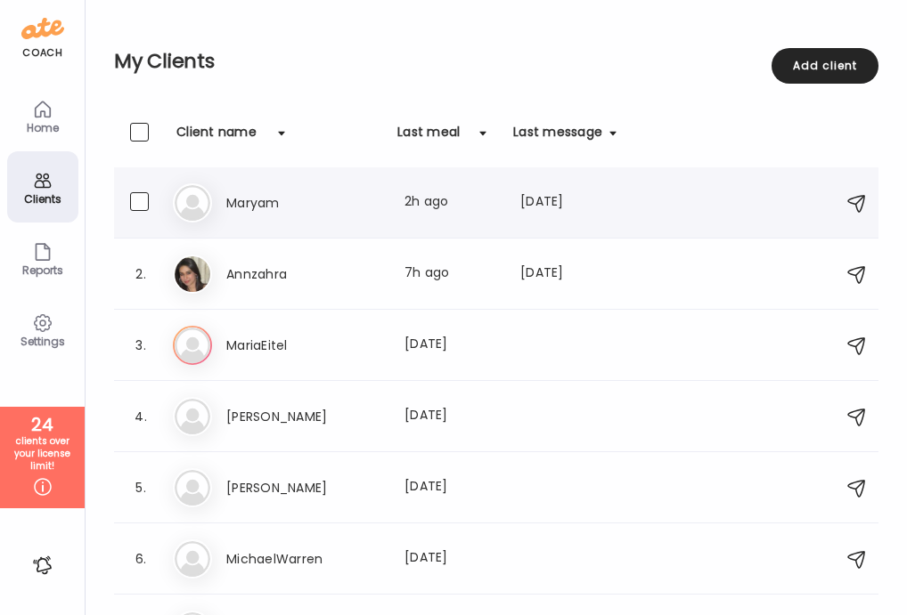
click at [330, 227] on div "1. Ma [PERSON_NAME] Last meal: 2h ago Last message: [DATE] You: Hello, well rec…" at bounding box center [496, 202] width 764 height 71
